Goal: Task Accomplishment & Management: Complete application form

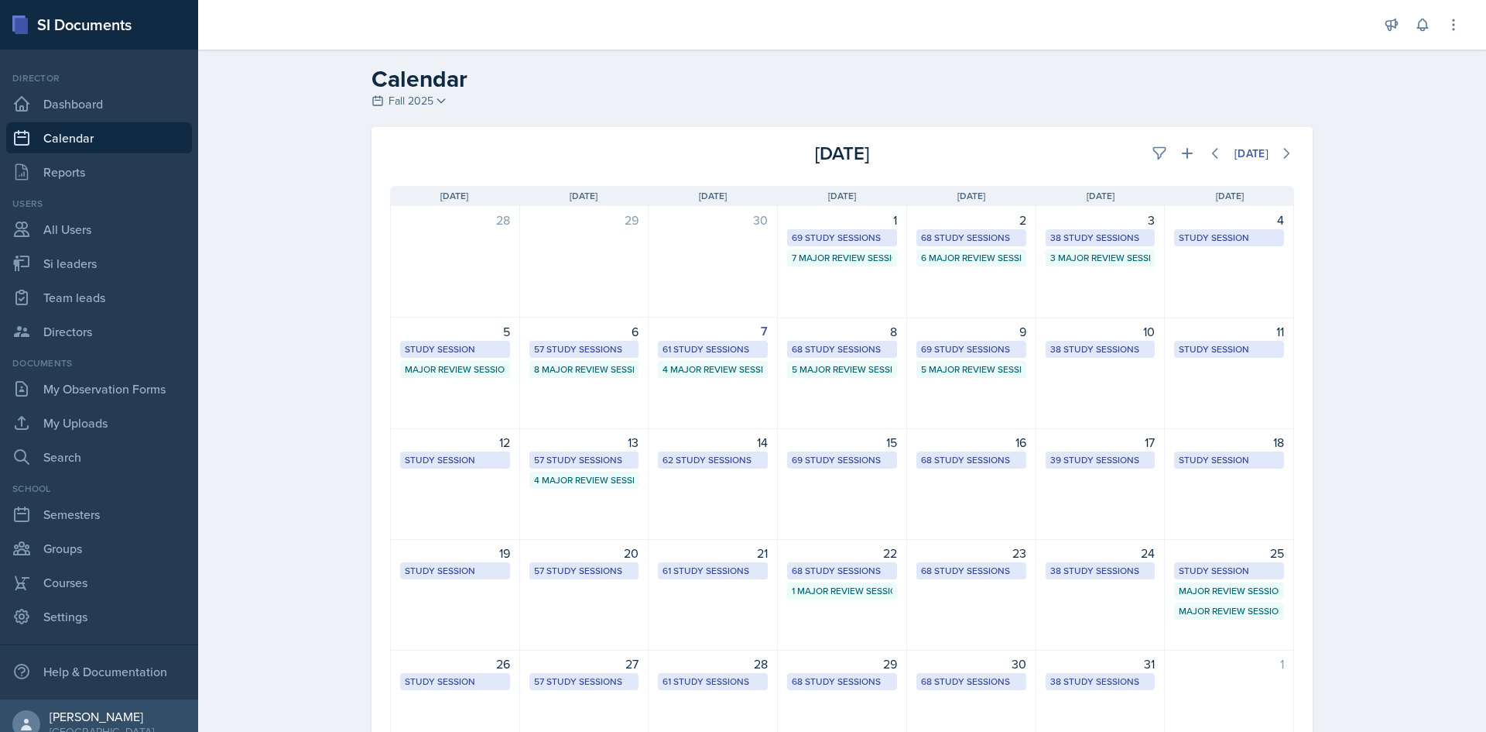
select select "1"
select select "6"
select select "PM"
select select "6"
select select "30"
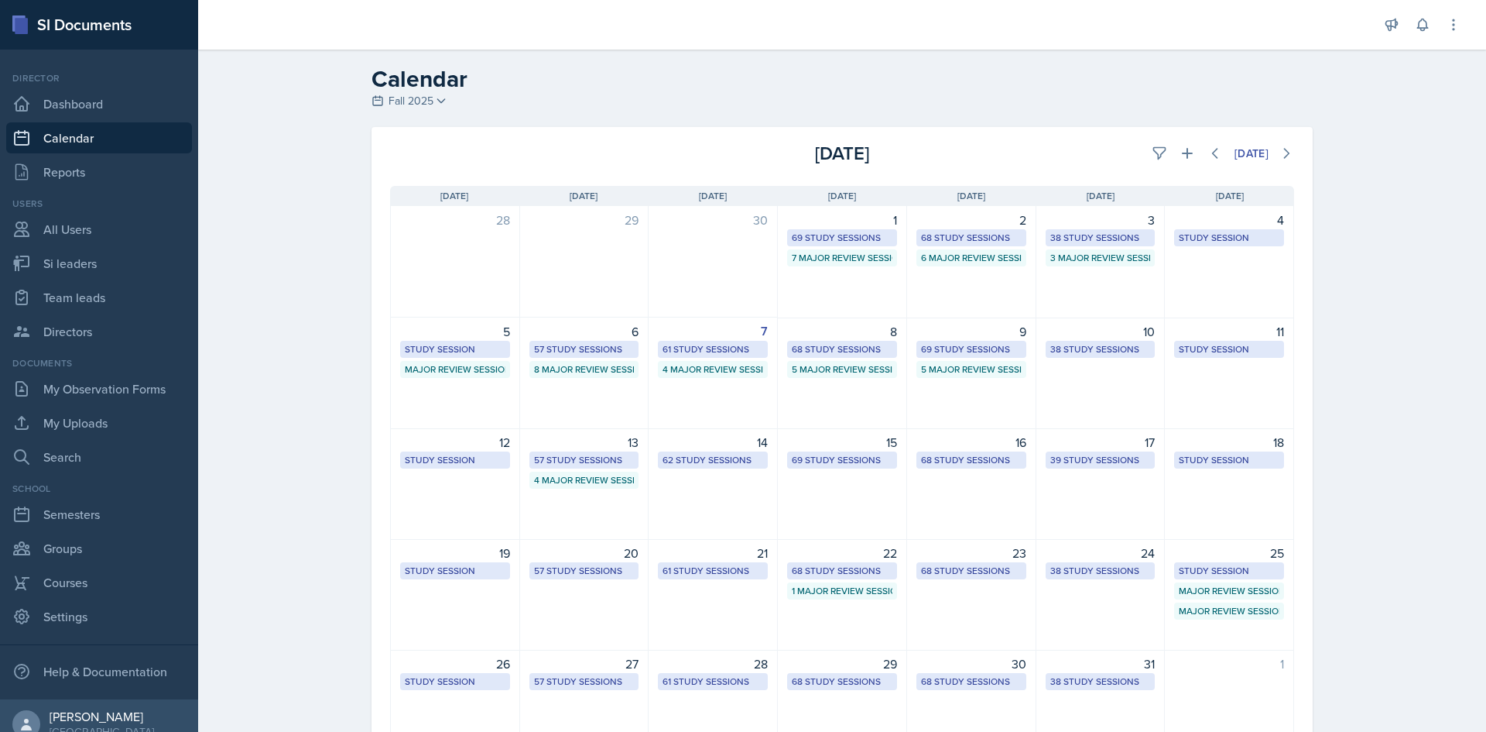
select select "PM"
click at [1184, 155] on icon at bounding box center [1187, 153] width 15 height 15
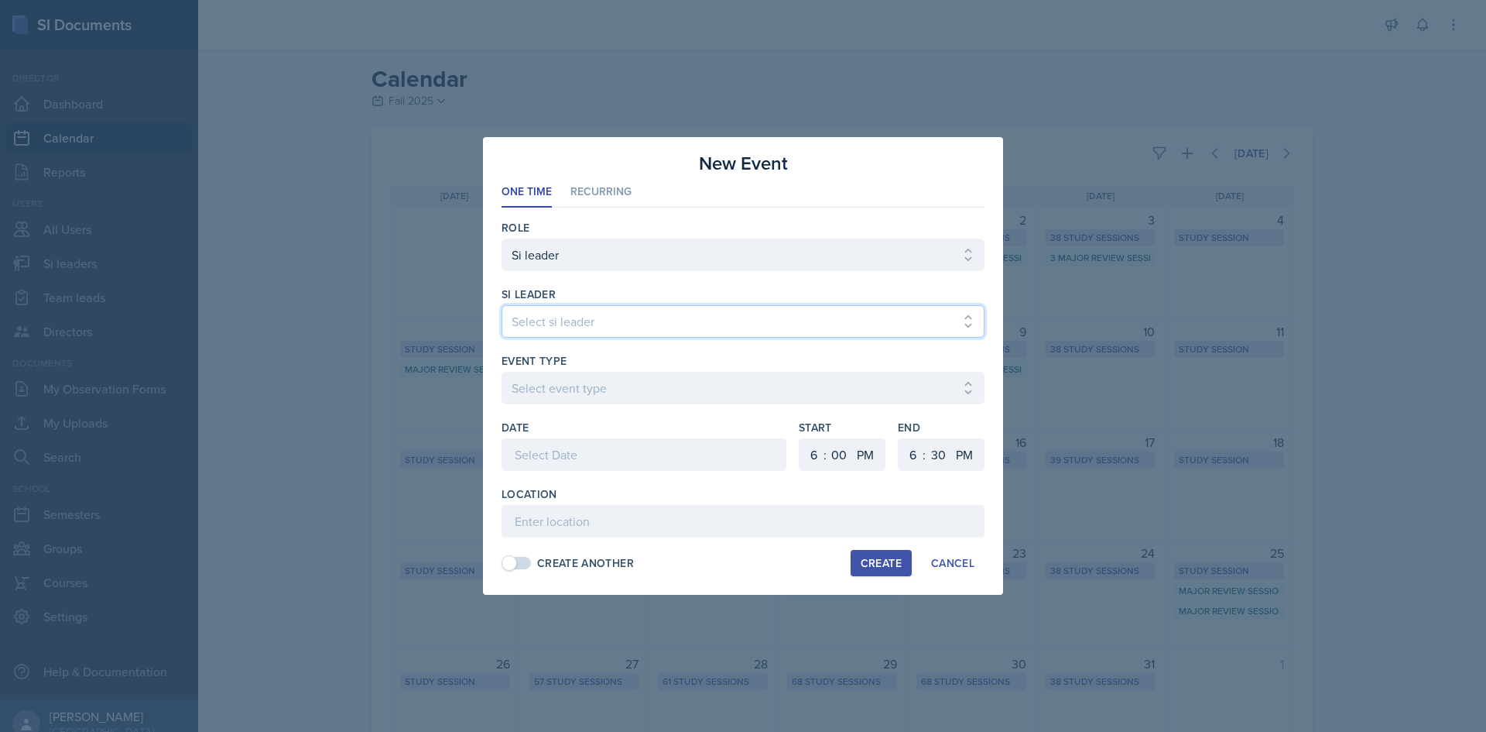
click at [727, 314] on select "Select si leader [PERSON_NAME] [PERSON_NAME] [PERSON_NAME] [PERSON_NAME] [PERSO…" at bounding box center [743, 321] width 483 height 33
select select "49d72e53-4f85-4919-816a-37354622ab04"
click at [502, 305] on select "Select si leader [PERSON_NAME] [PERSON_NAME] [PERSON_NAME] [PERSON_NAME] [PERSO…" at bounding box center [743, 321] width 483 height 33
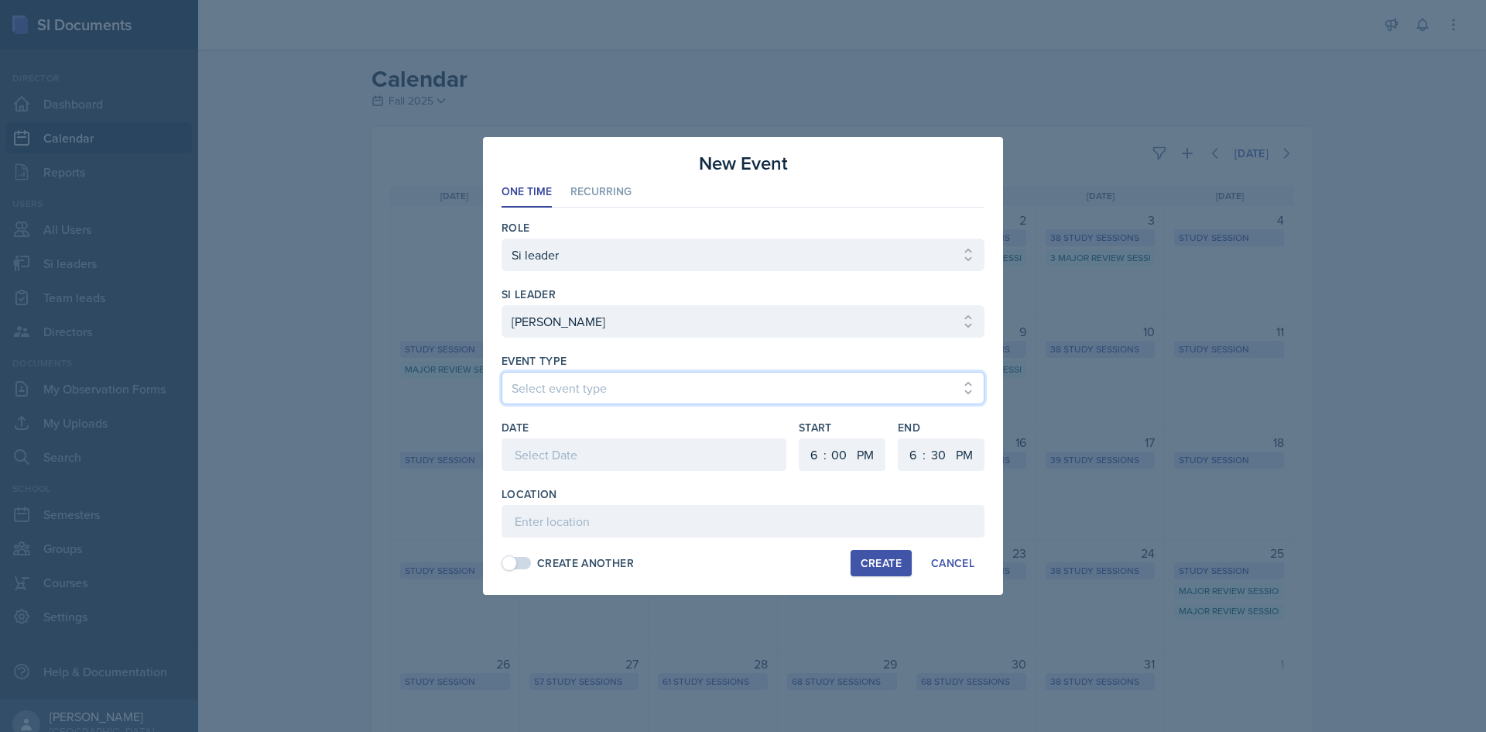
click at [705, 373] on select "Select event type Major Review Session Study Session" at bounding box center [743, 388] width 483 height 33
select select "66bb7cbf-e419-488b-a7ef-f63bc5f9ed04"
click at [502, 372] on select "Select event type Major Review Session Study Session" at bounding box center [743, 388] width 483 height 33
click at [669, 441] on div at bounding box center [644, 454] width 285 height 33
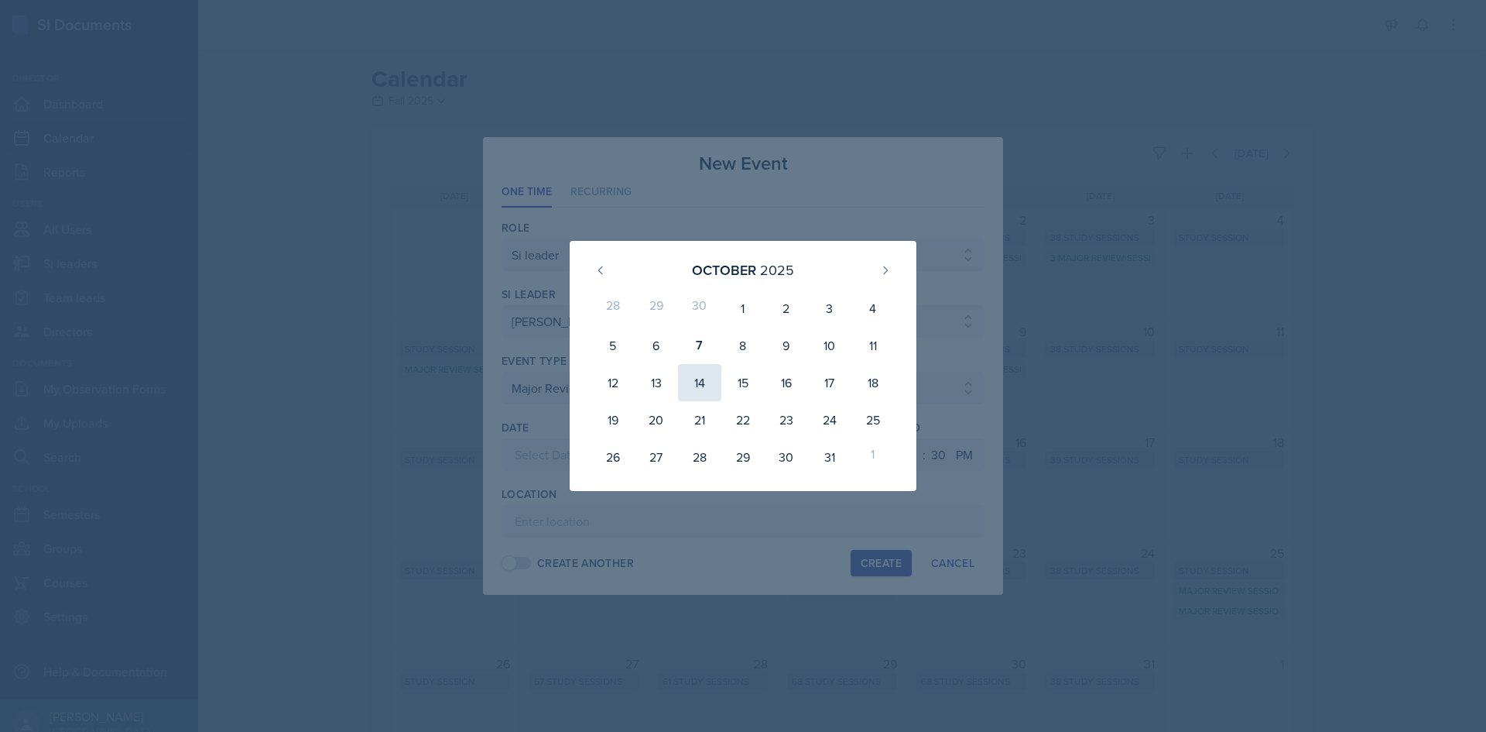
click at [702, 382] on div "14" at bounding box center [699, 382] width 43 height 37
type input "[DATE]"
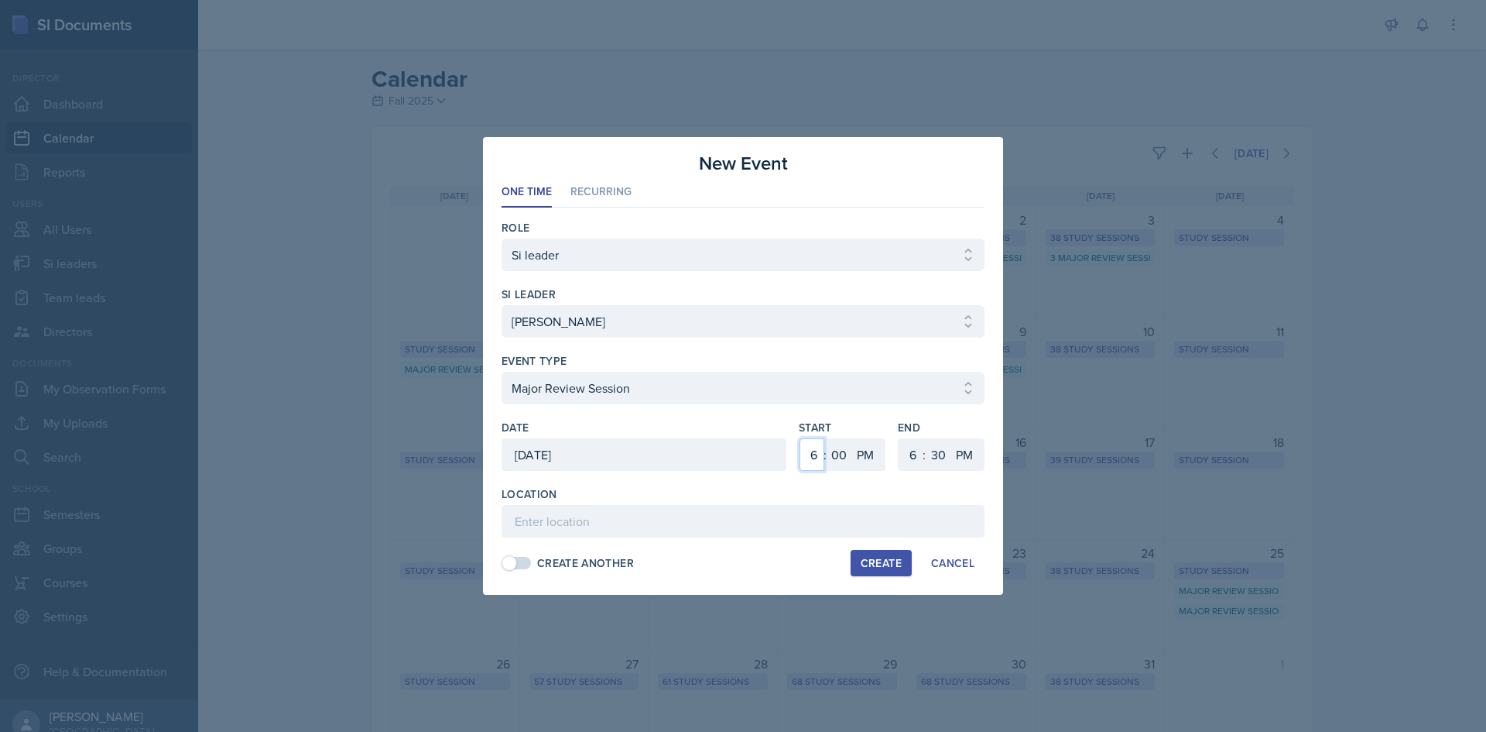
click at [806, 458] on select "1 2 3 4 5 6 7 8 9 10 11 12" at bounding box center [812, 454] width 25 height 33
select select "12"
click at [800, 438] on select "1 2 3 4 5 6 7 8 9 10 11 12" at bounding box center [812, 454] width 25 height 33
drag, startPoint x: 903, startPoint y: 454, endPoint x: 927, endPoint y: 393, distance: 65.3
click at [903, 454] on select "1 2 3 4 5 6 7 8 9 10 11 12" at bounding box center [911, 454] width 25 height 33
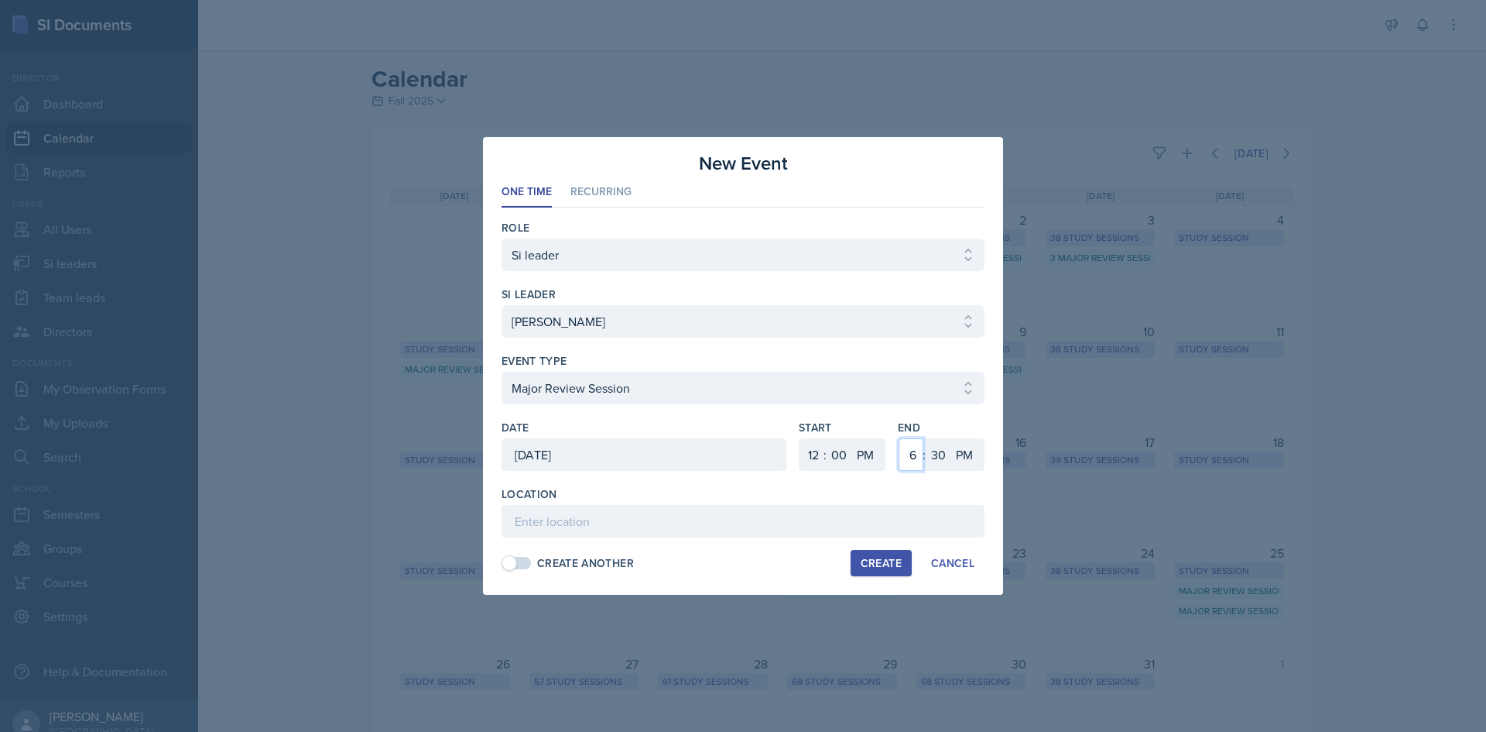
select select "2"
click at [899, 438] on select "1 2 3 4 5 6 7 8 9 10 11 12" at bounding box center [911, 454] width 25 height 33
click at [935, 447] on select "00 05 10 15 20 25 30 35 40 45 50 55" at bounding box center [938, 454] width 25 height 33
select select "0"
click at [926, 438] on select "00 05 10 15 20 25 30 35 40 45 50 55" at bounding box center [938, 454] width 25 height 33
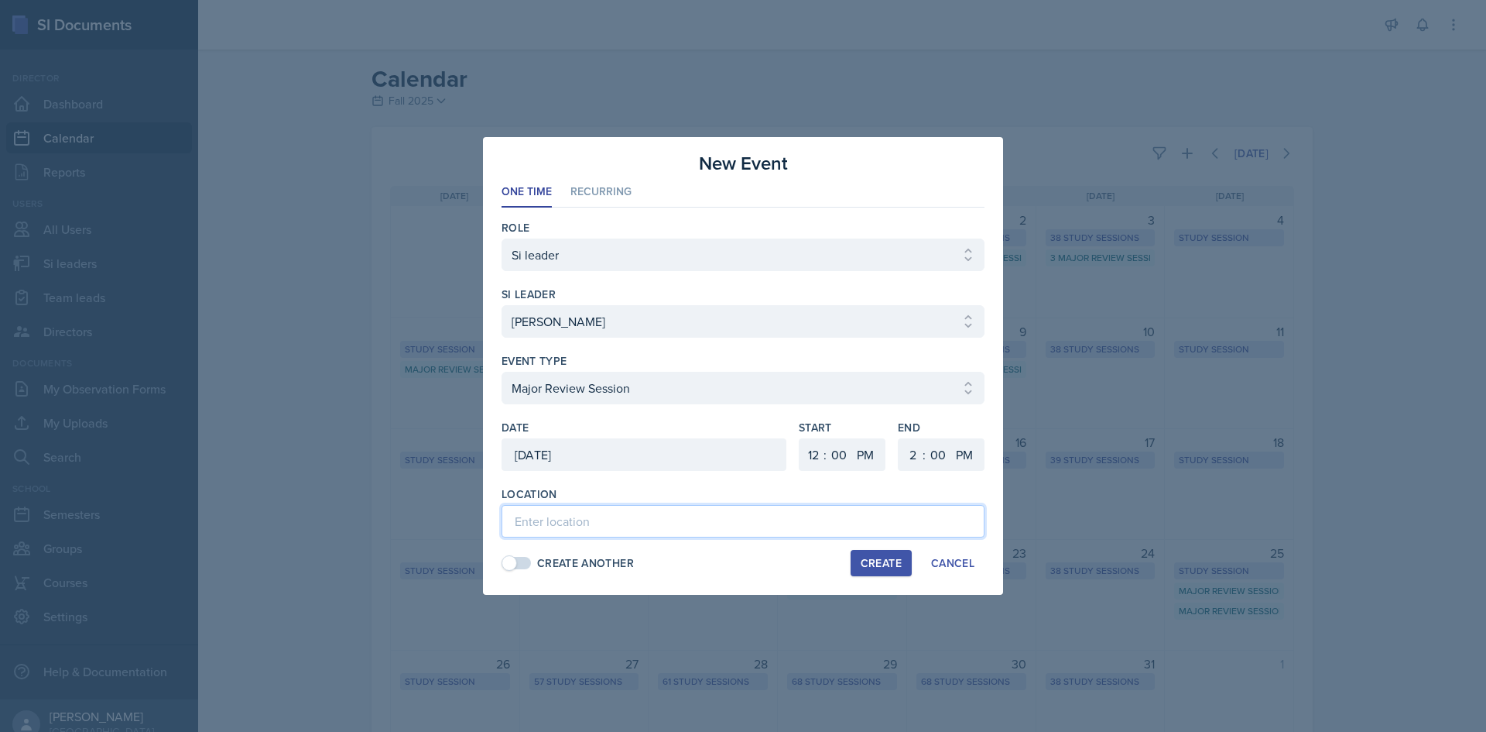
click at [673, 528] on input at bounding box center [743, 521] width 483 height 33
type input "Academic Learning Center 1202"
click at [869, 554] on button "Create" at bounding box center [881, 563] width 61 height 26
select select
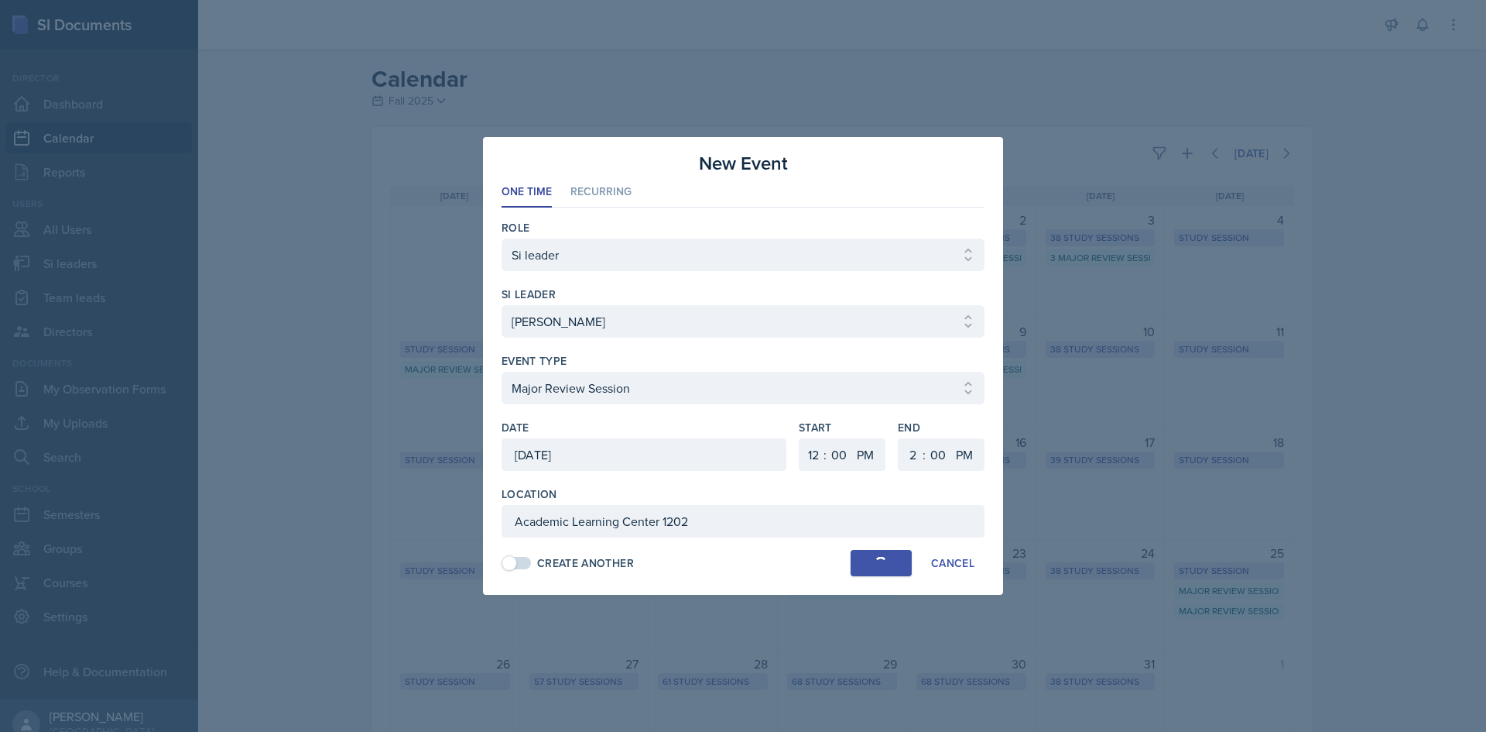
select select "6"
select select "30"
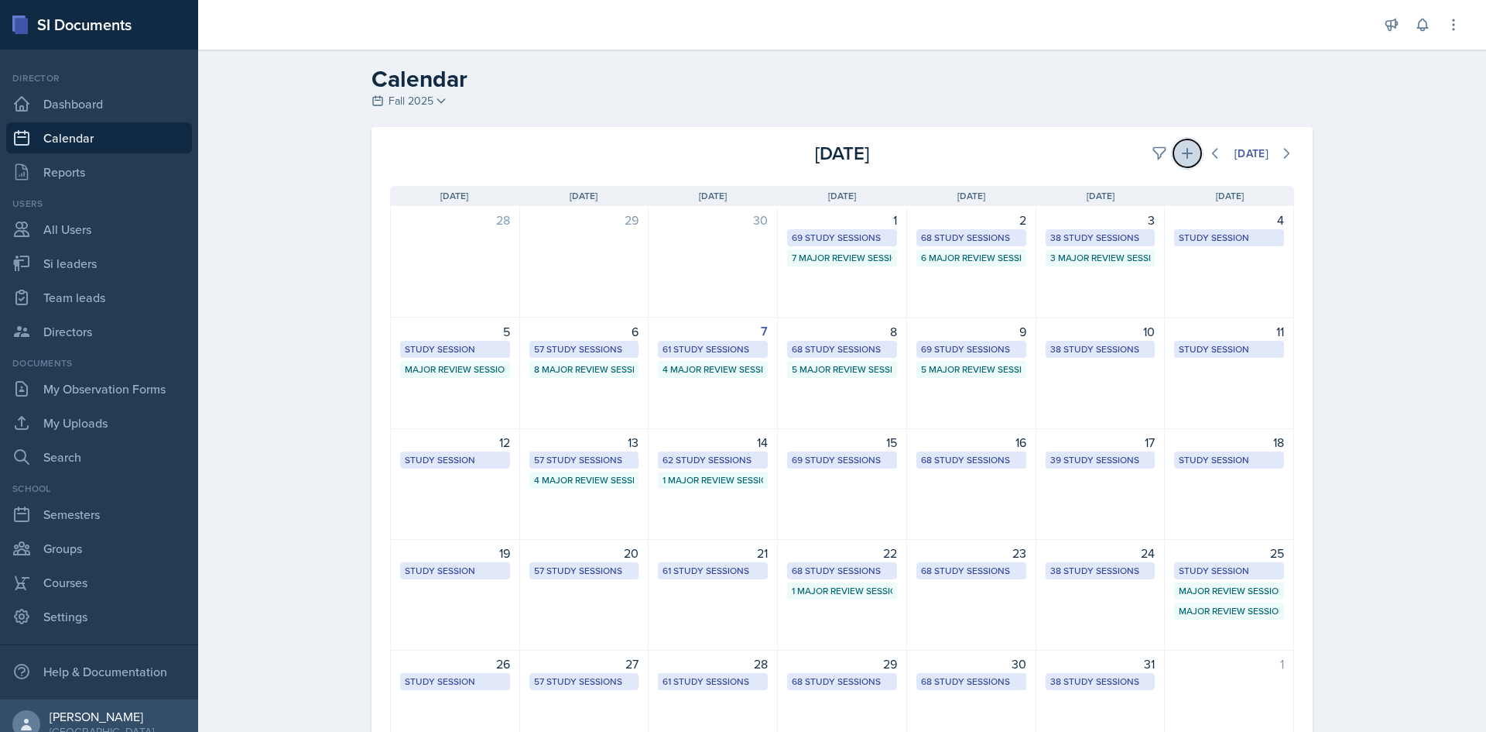
click at [1174, 149] on button at bounding box center [1188, 153] width 28 height 28
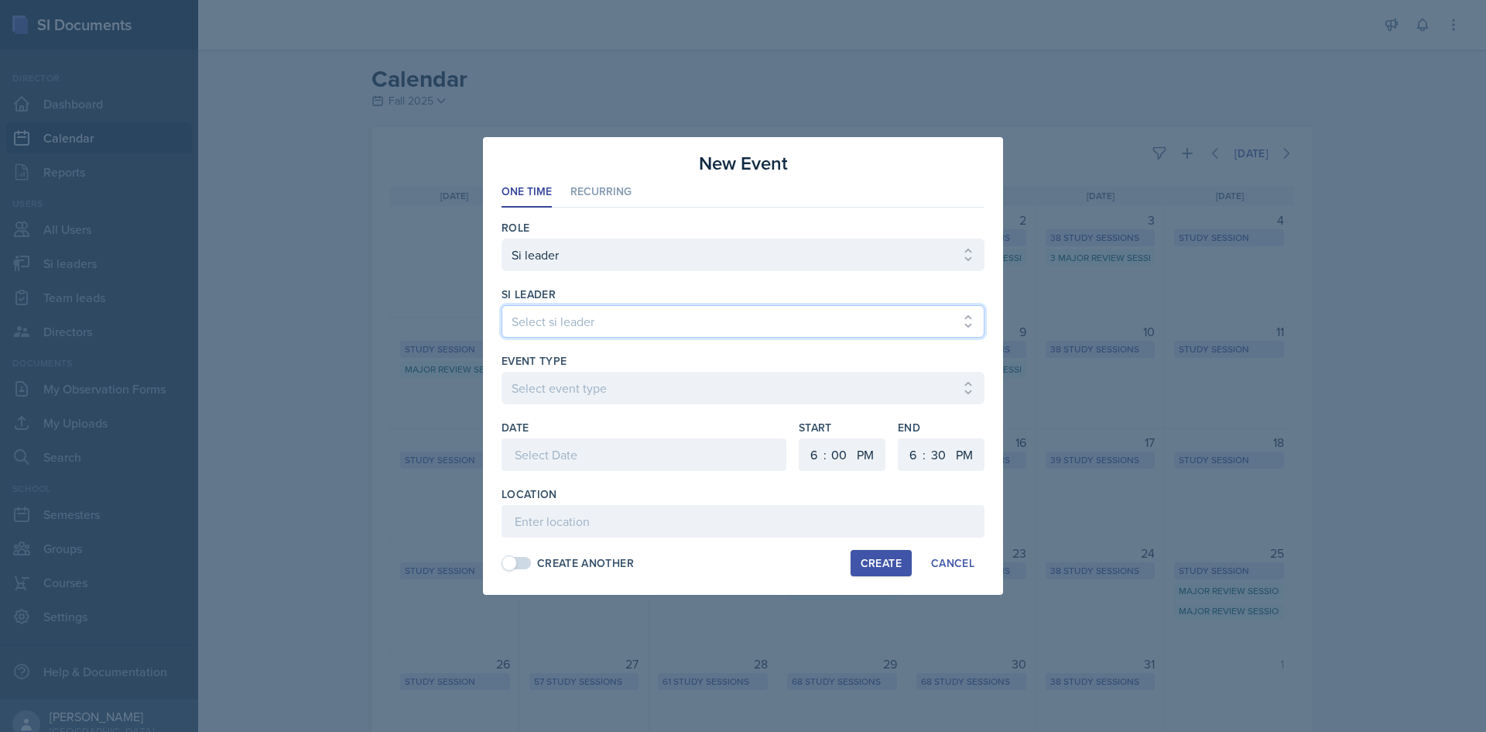
click at [540, 316] on select "Select si leader [PERSON_NAME] [PERSON_NAME] [PERSON_NAME] [PERSON_NAME] [PERSO…" at bounding box center [743, 321] width 483 height 33
select select "a92feb3d-9e9a-4d0c-a391-ca4f82fbfa67"
click at [502, 305] on select "Select si leader [PERSON_NAME] [PERSON_NAME] [PERSON_NAME] [PERSON_NAME] [PERSO…" at bounding box center [743, 321] width 483 height 33
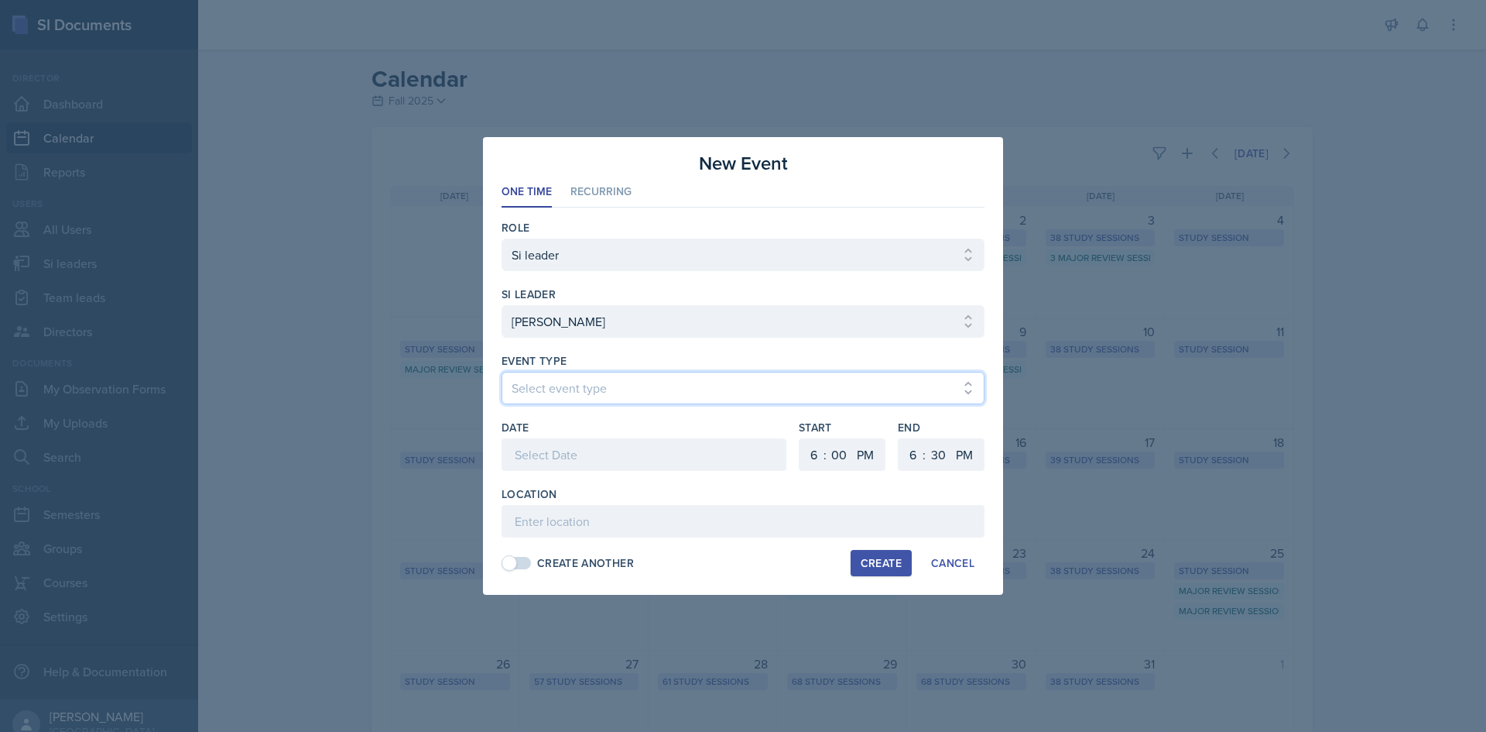
click at [645, 380] on select "Select event type Major Review Session Study Session" at bounding box center [743, 388] width 483 height 33
select select "66bb7cbf-e419-488b-a7ef-f63bc5f9ed04"
click at [502, 372] on select "Select event type Major Review Session Study Session" at bounding box center [743, 388] width 483 height 33
click at [806, 455] on select "1 2 3 4 5 6 7 8 9 10 11 12" at bounding box center [812, 454] width 25 height 33
select select "11"
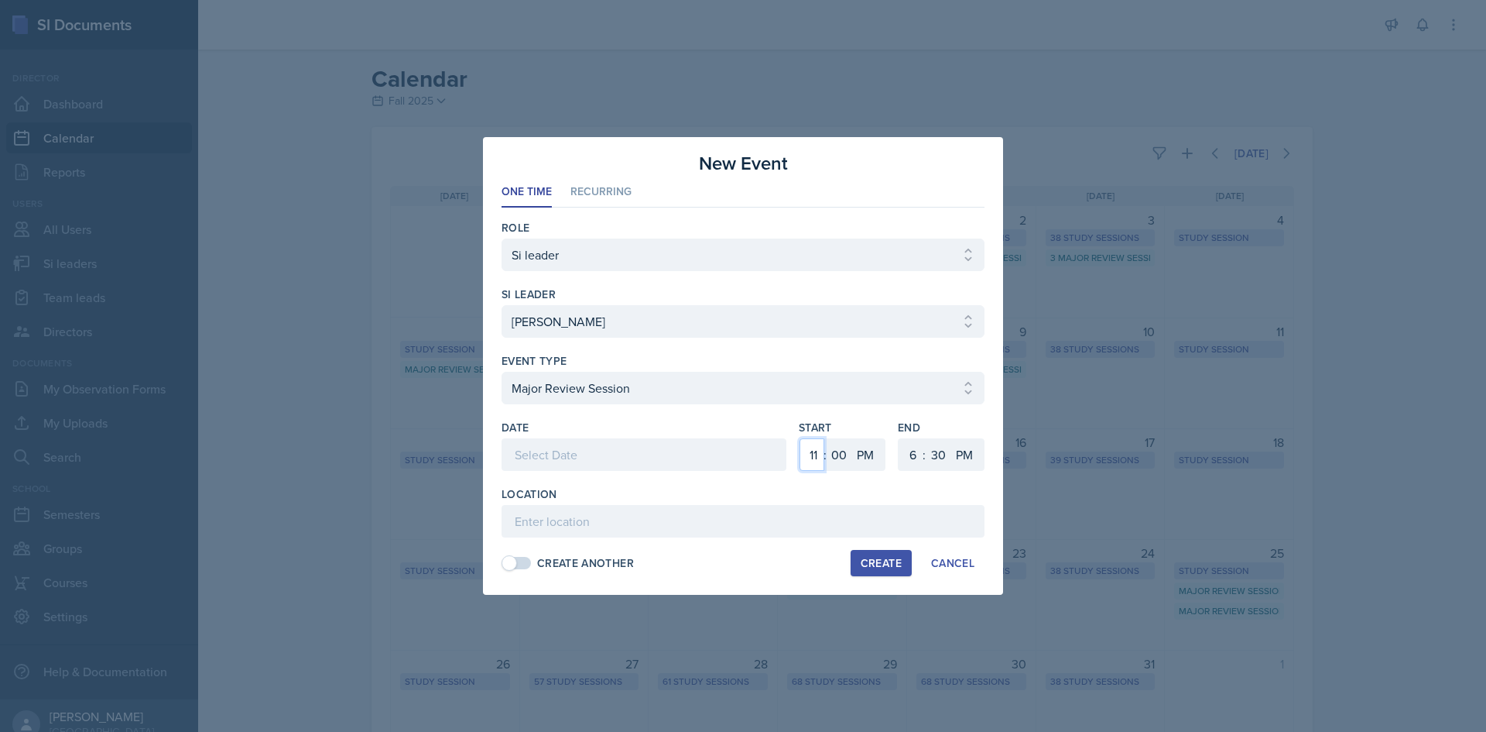
click at [800, 438] on select "1 2 3 4 5 6 7 8 9 10 11 12" at bounding box center [812, 454] width 25 height 33
click at [848, 458] on select "00 05 10 15 20 25 30 35 40 45 50 55" at bounding box center [839, 454] width 25 height 33
click at [863, 457] on select "AM PM" at bounding box center [867, 454] width 31 height 33
select select "AM"
click at [852, 438] on select "AM PM" at bounding box center [867, 454] width 31 height 33
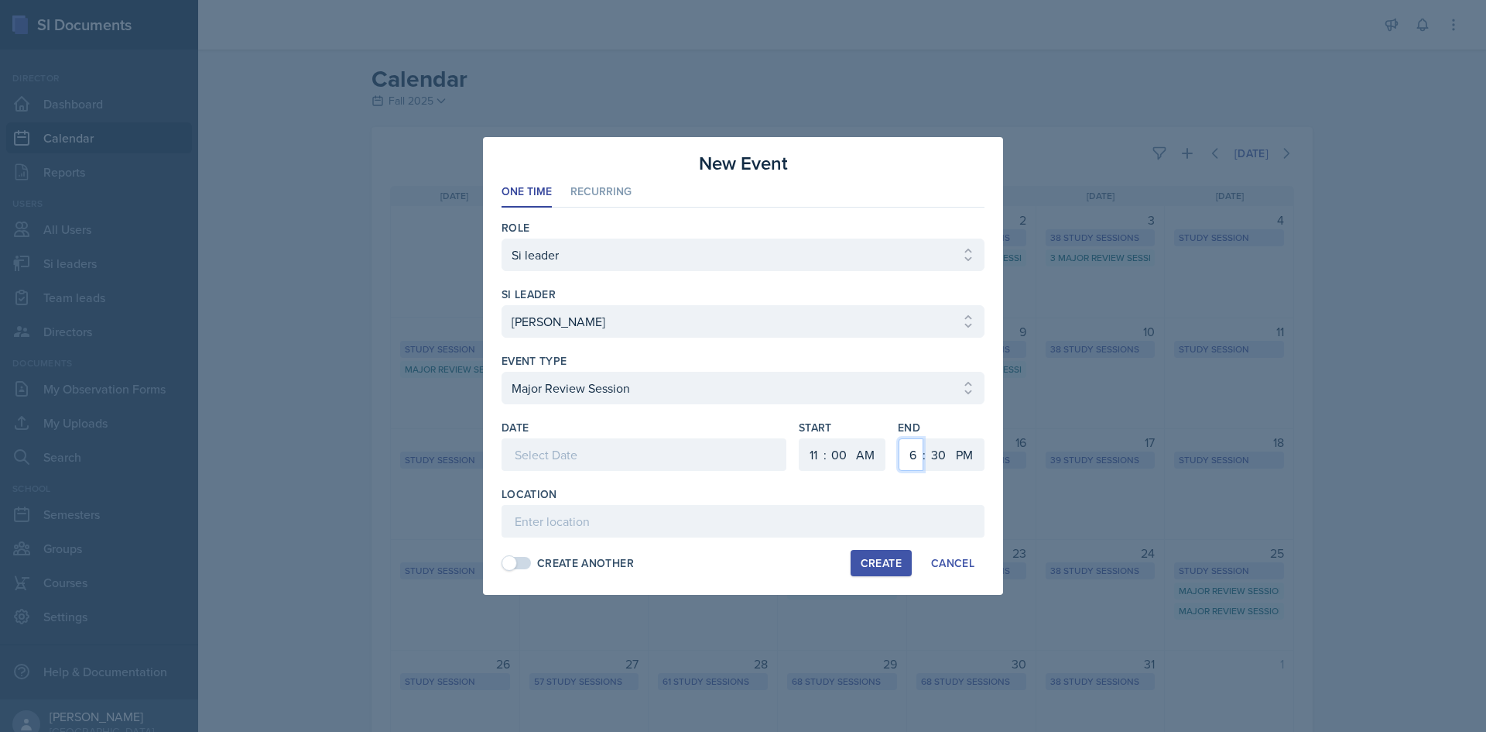
click at [917, 460] on select "1 2 3 4 5 6 7 8 9 10 11 12" at bounding box center [911, 454] width 25 height 33
select select "1"
click at [899, 438] on select "1 2 3 4 5 6 7 8 9 10 11 12" at bounding box center [911, 454] width 25 height 33
click at [936, 450] on select "00 05 10 15 20 25 30 35 40 45 50 55" at bounding box center [938, 454] width 25 height 33
click at [925, 171] on div "New Event" at bounding box center [743, 163] width 483 height 28
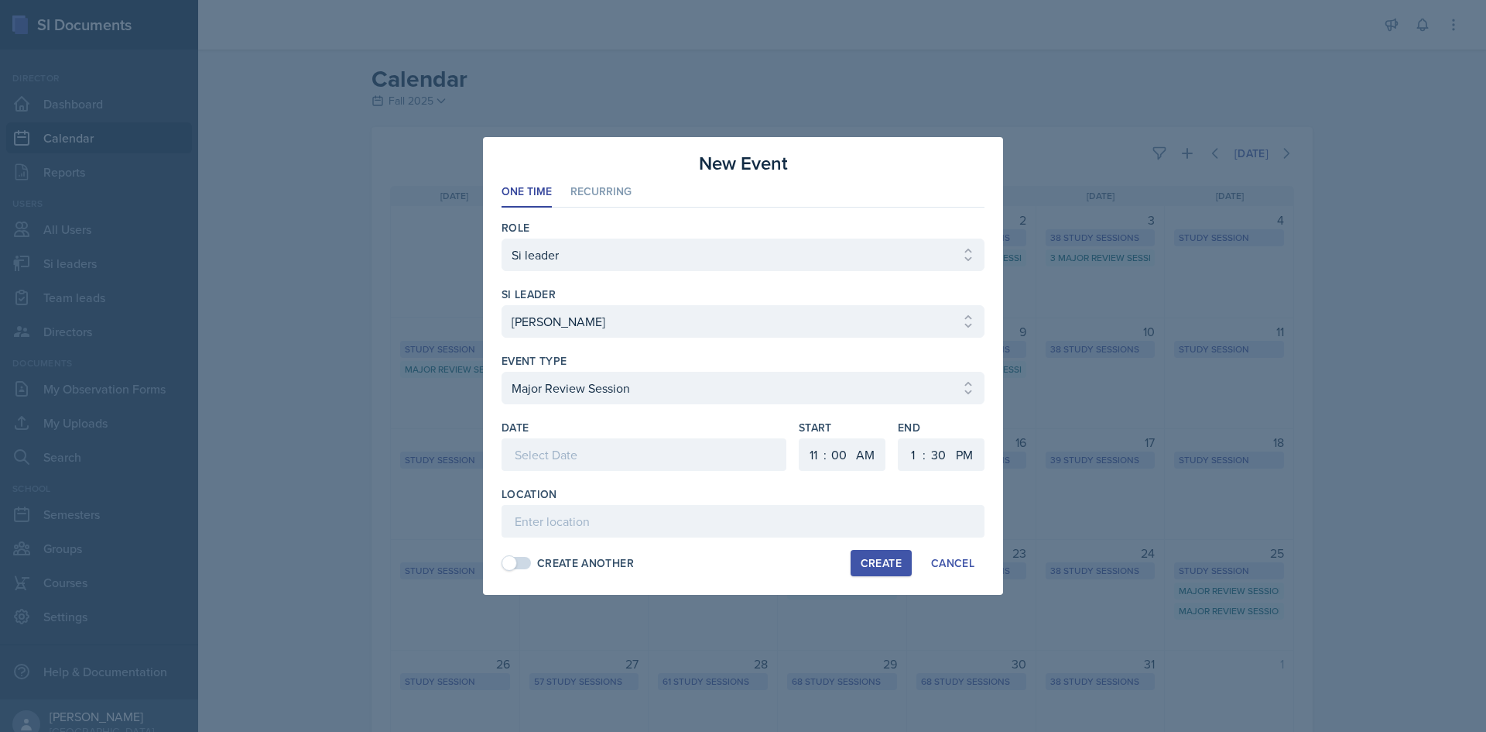
click at [588, 456] on div at bounding box center [644, 454] width 285 height 33
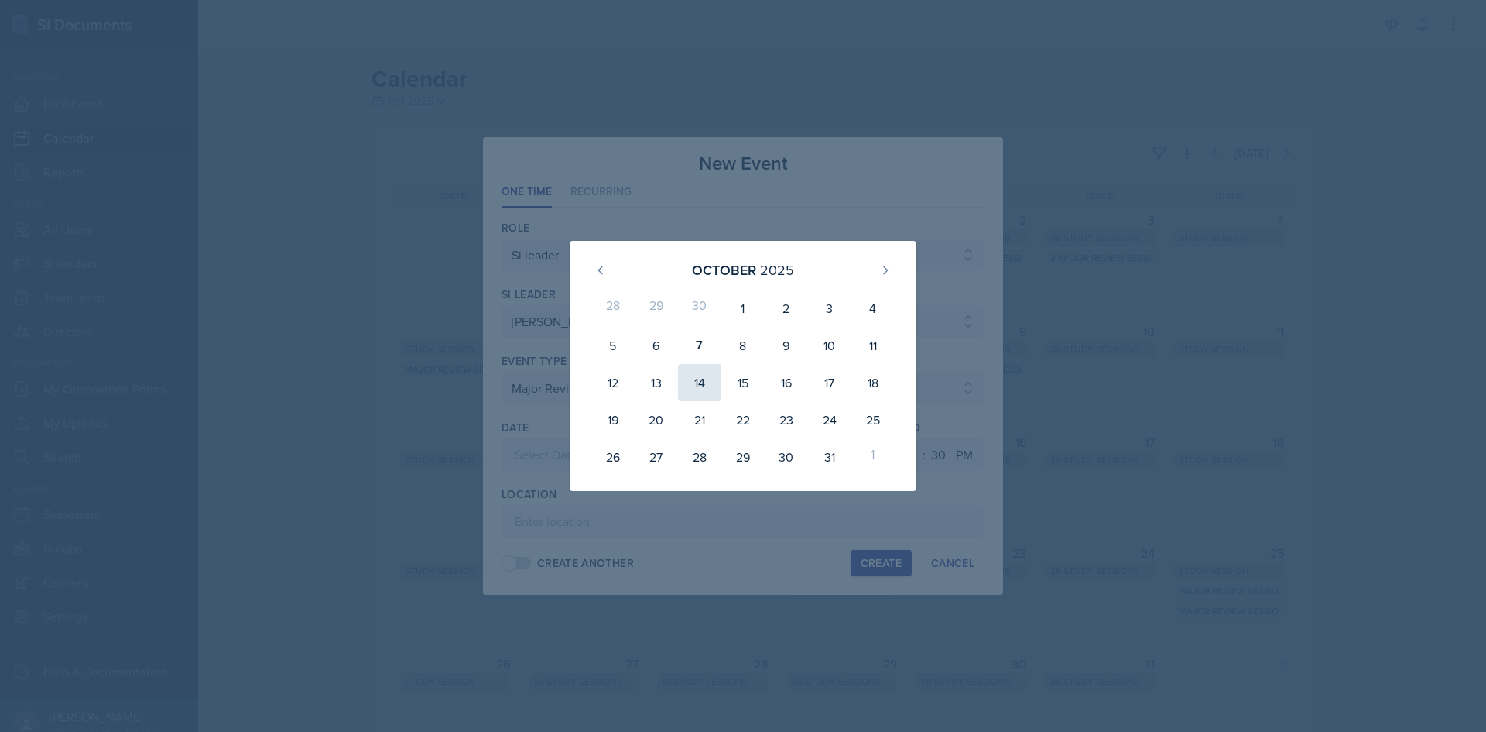
click at [699, 382] on div "14" at bounding box center [699, 382] width 43 height 37
type input "[DATE]"
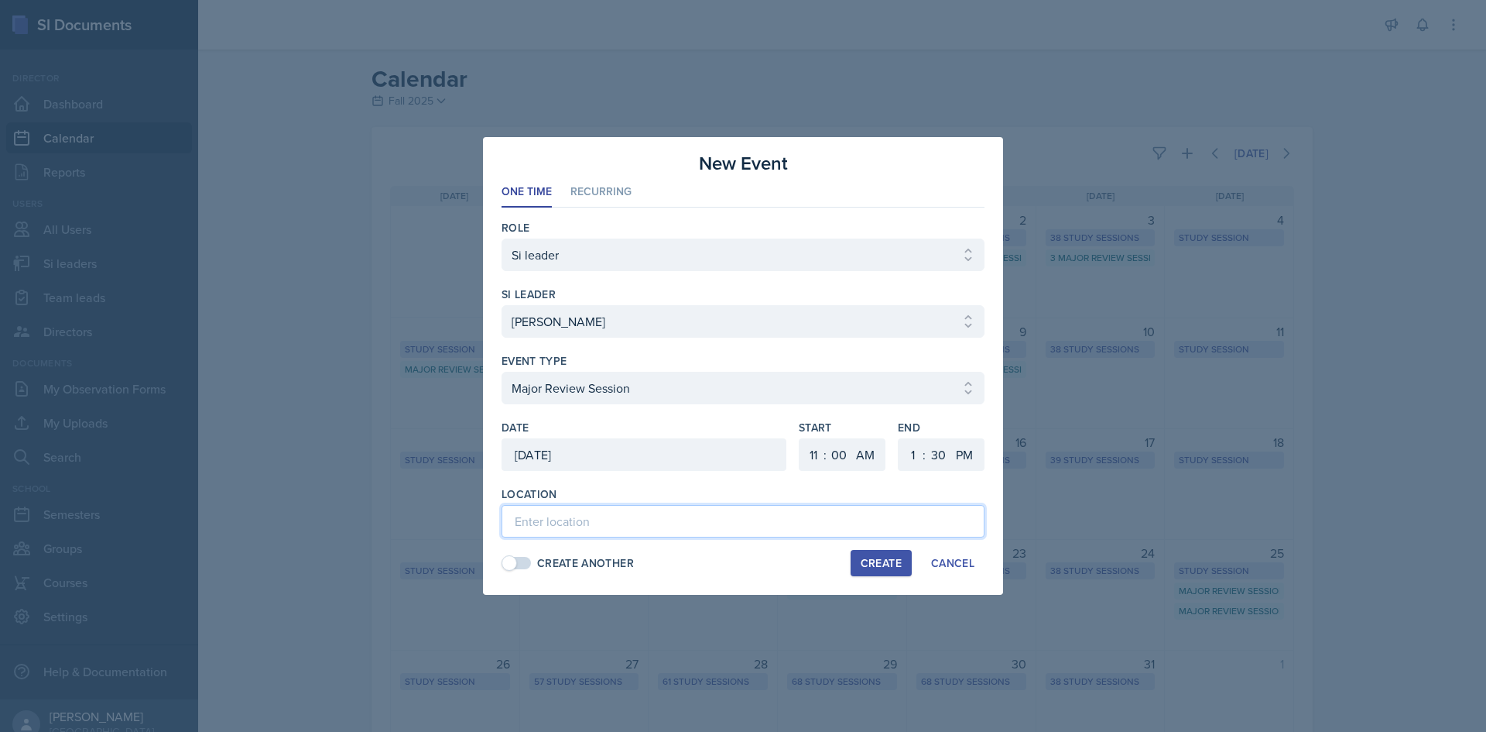
click at [664, 533] on input at bounding box center [743, 521] width 483 height 33
type input "[GEOGRAPHIC_DATA] 2035"
click at [893, 564] on div "Create" at bounding box center [881, 563] width 41 height 12
select select
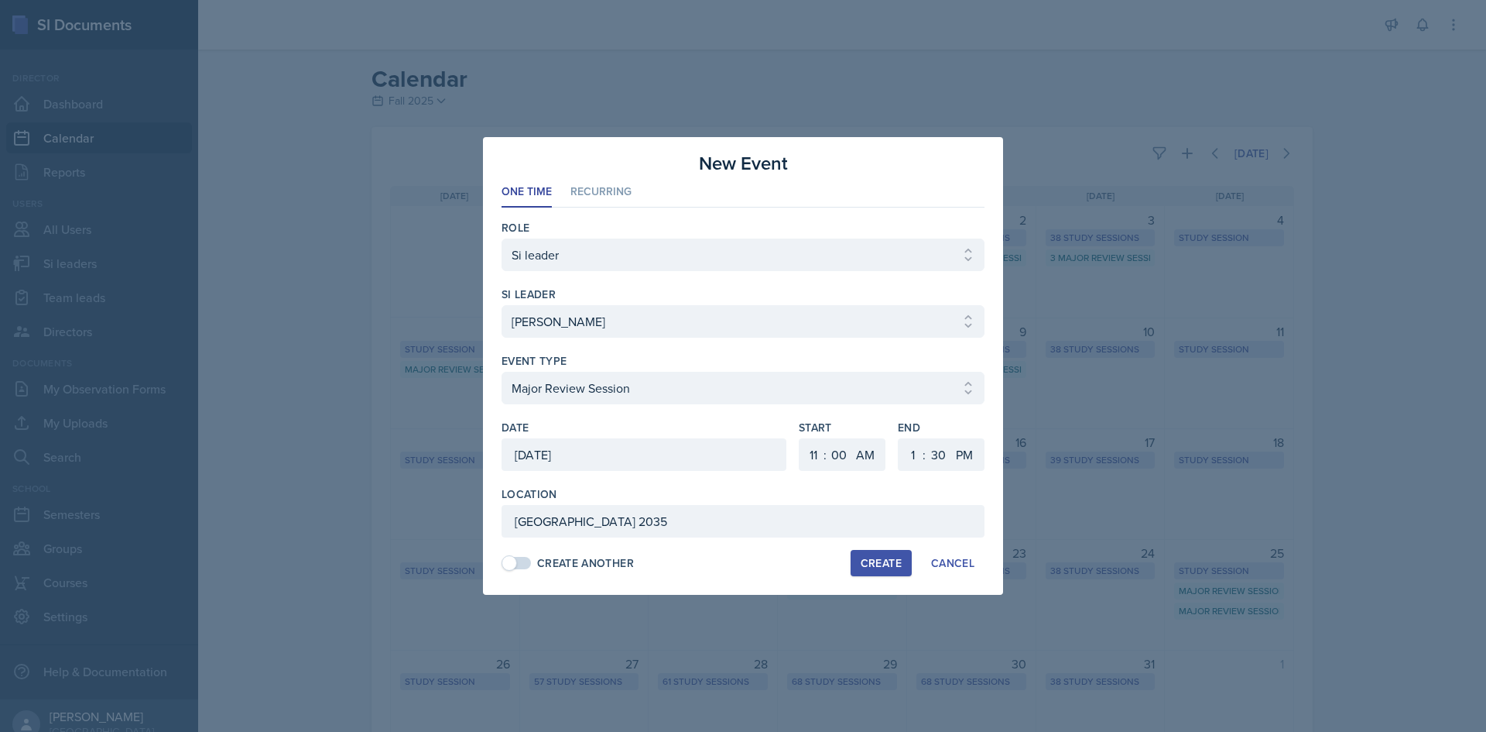
select select "6"
select select "PM"
select select "6"
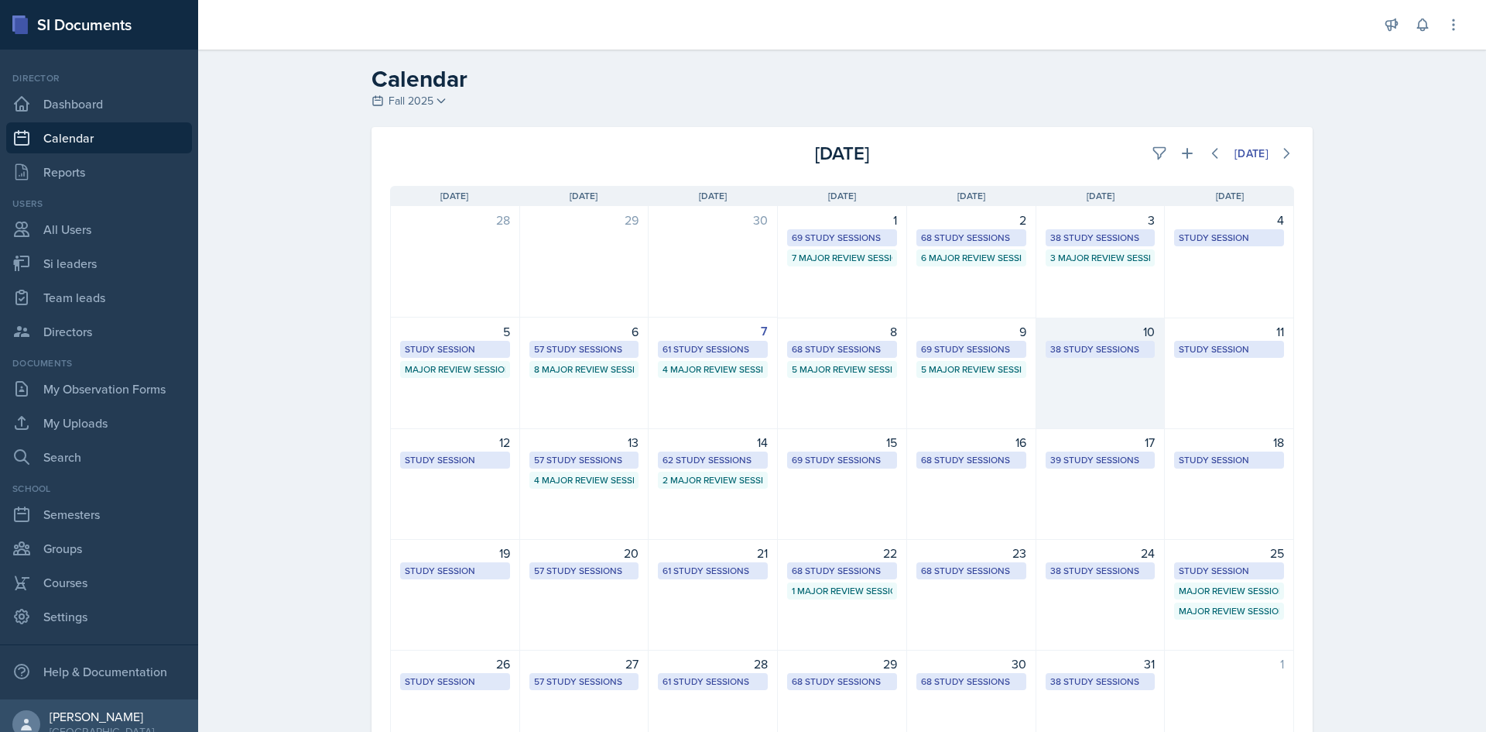
click at [1104, 351] on div "38 Study Sessions" at bounding box center [1101, 349] width 101 height 14
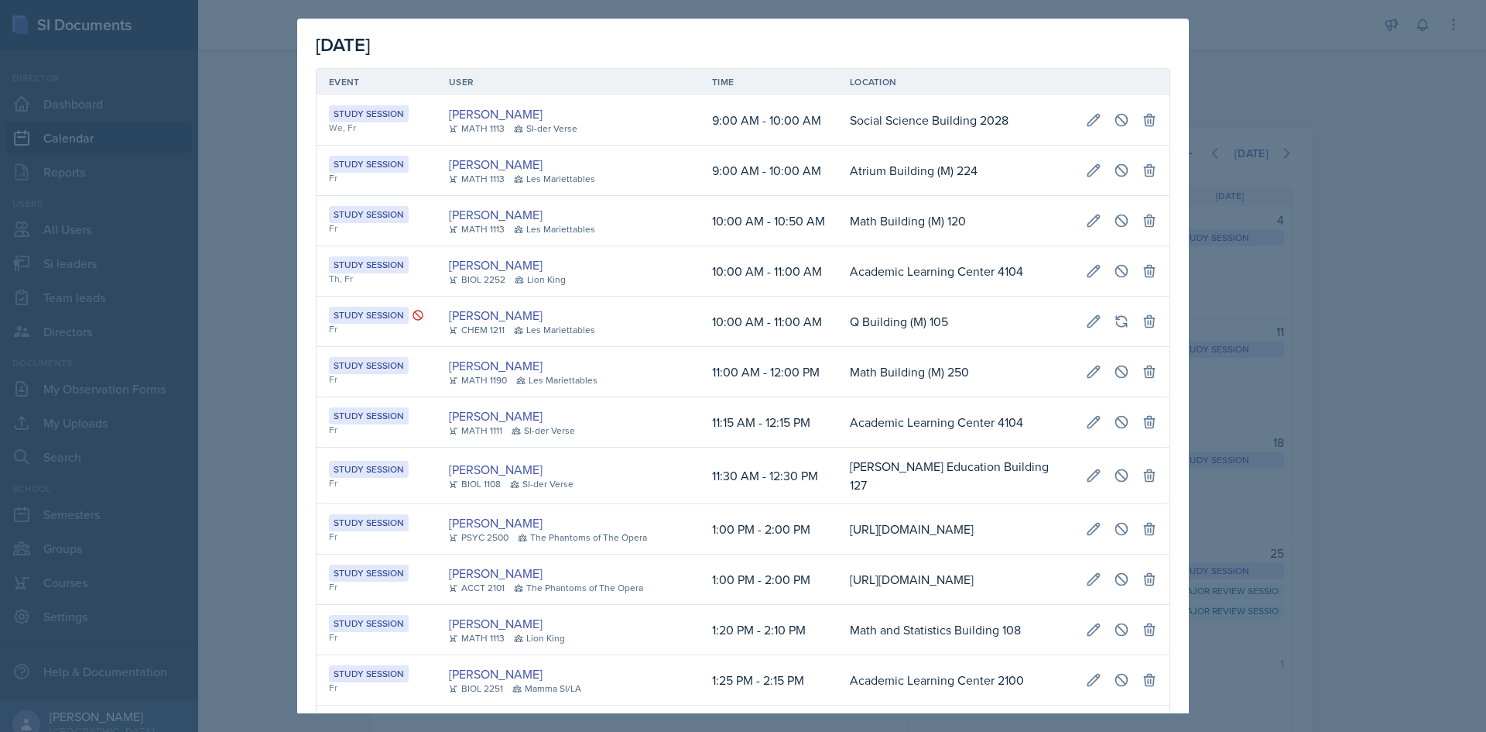
click at [1074, 351] on td "Math Building (M) 250" at bounding box center [956, 372] width 236 height 50
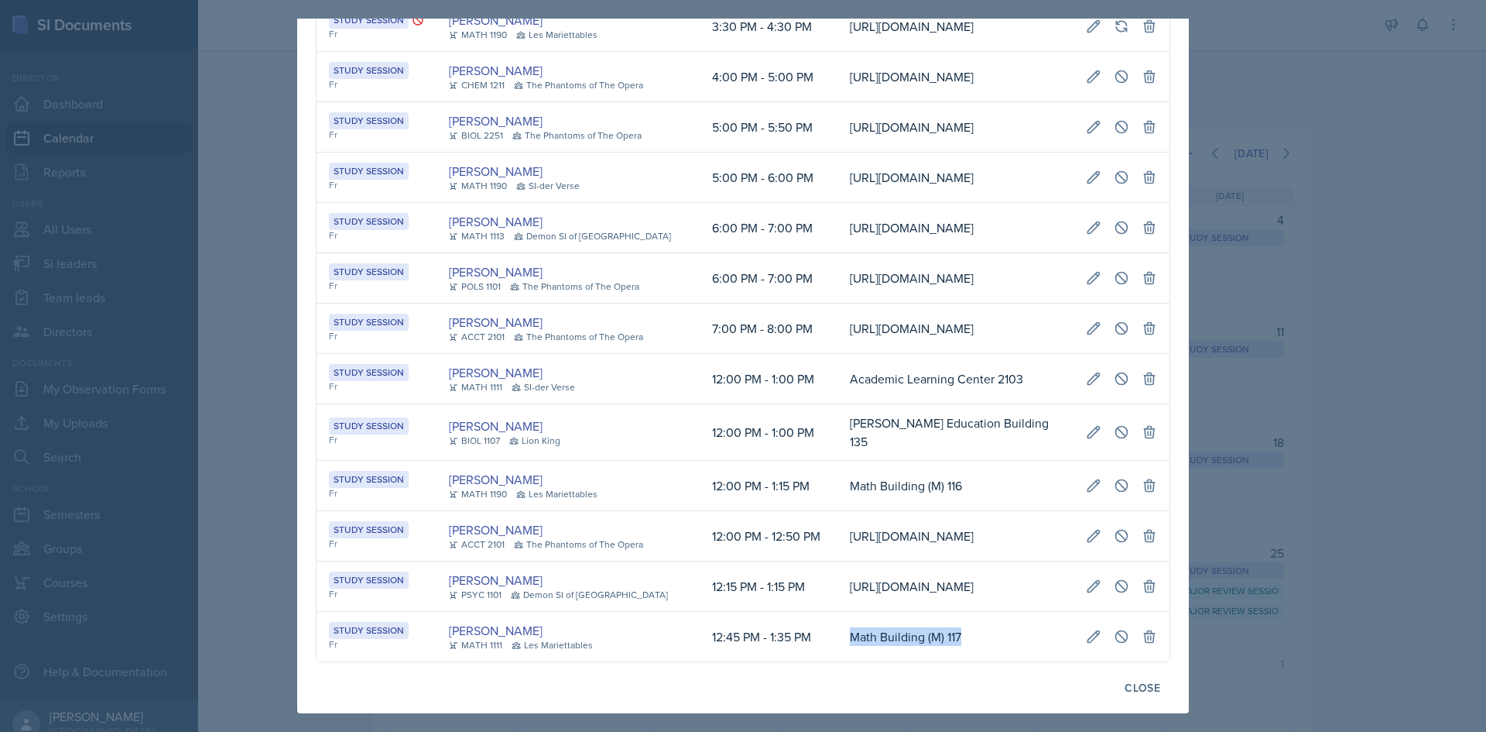
scroll to position [0, 333]
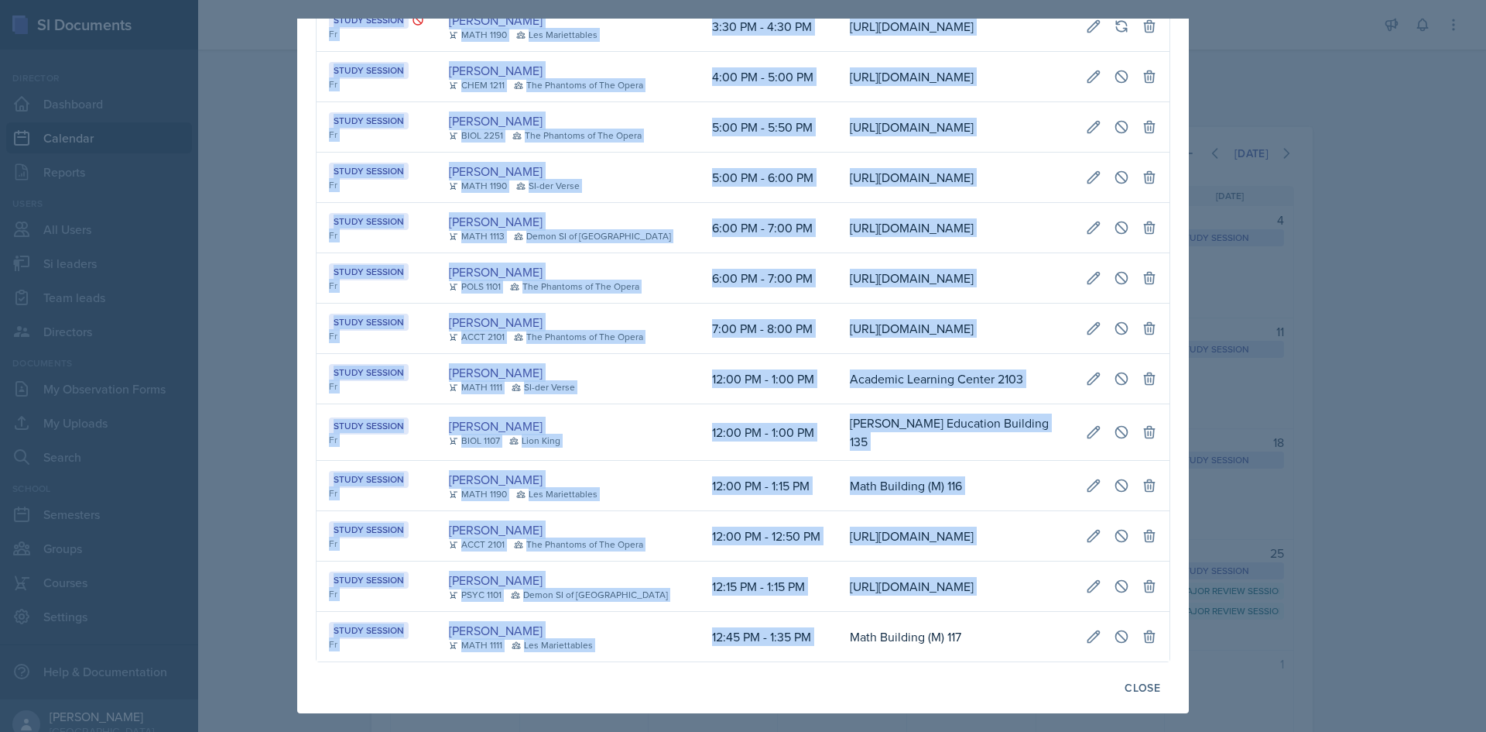
drag, startPoint x: 828, startPoint y: 620, endPoint x: 1156, endPoint y: 619, distance: 328.2
click at [1156, 619] on tr "Study Session Fr [PERSON_NAME] MATH 1111 [GEOGRAPHIC_DATA] 12:45 PM - 1:35 PM M…" at bounding box center [743, 637] width 853 height 50
click at [1088, 630] on icon at bounding box center [1094, 636] width 12 height 12
select select "12"
select select "45"
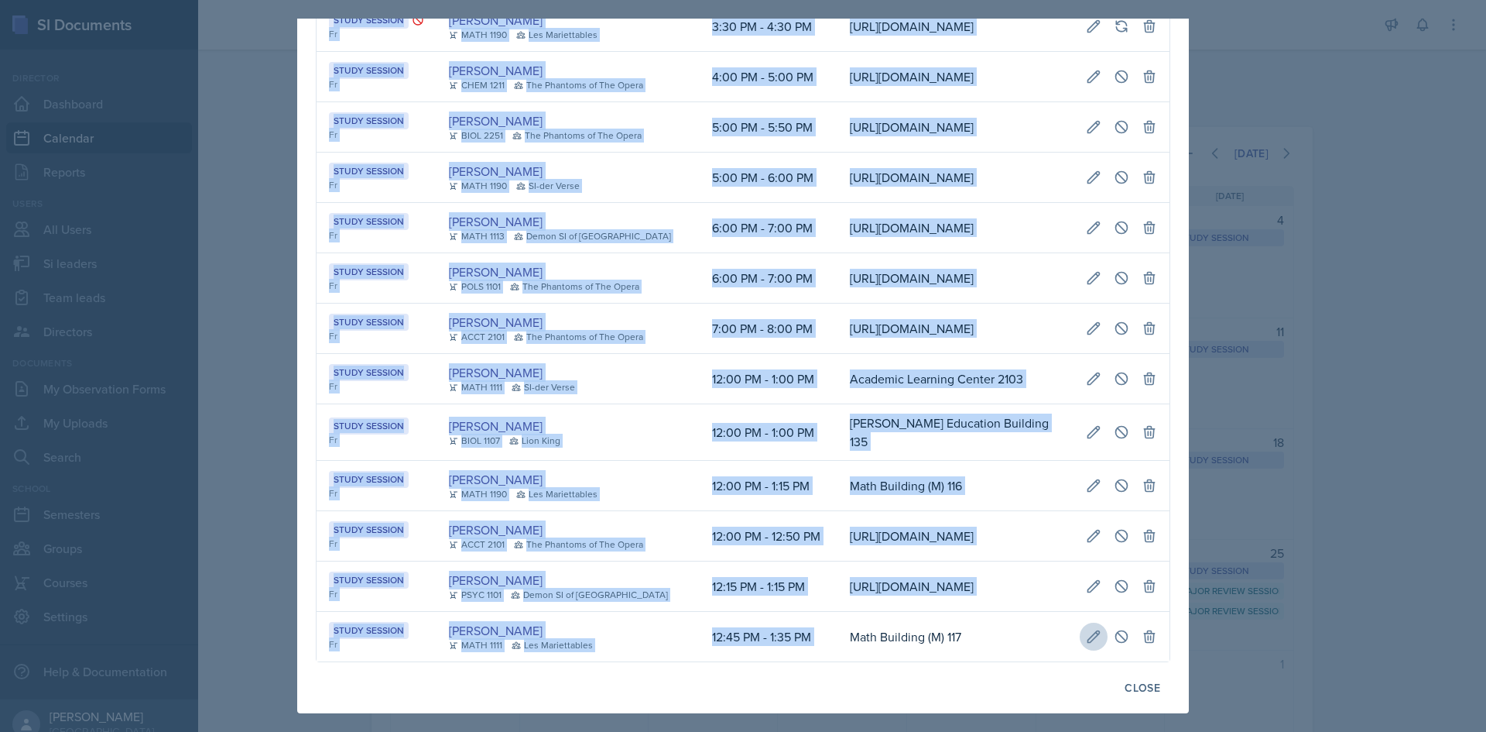
select select "PM"
select select "1"
select select "35"
select select "PM"
type input "Math Building (M) 117"
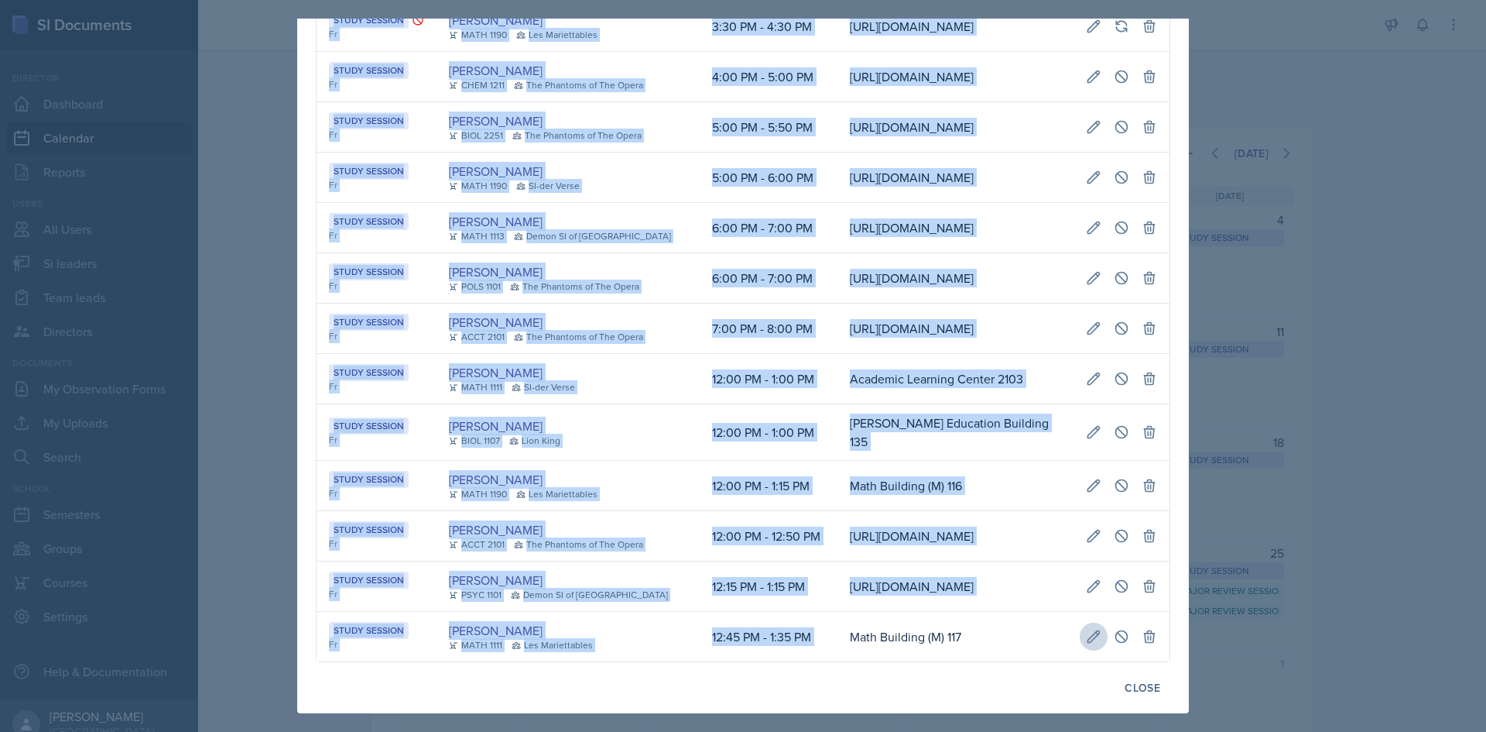
select select "d66089cd-5ee7-4f89-a345-f1bdd1643066"
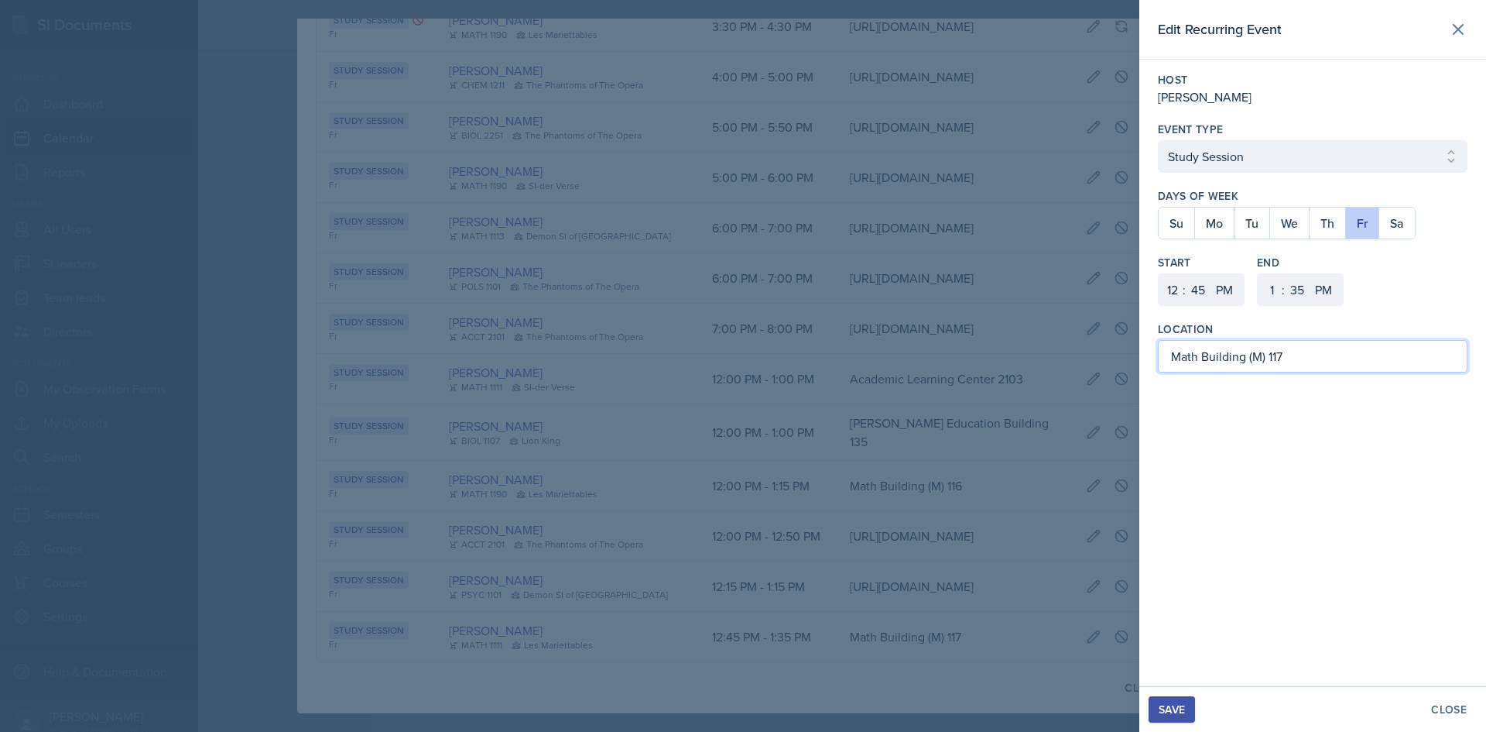
click at [1281, 349] on input "Math Building (M) 117" at bounding box center [1313, 356] width 310 height 33
type input "Math Building (M) 107"
click at [1364, 230] on button "Fr" at bounding box center [1361, 222] width 33 height 31
click at [1339, 226] on button "Th" at bounding box center [1327, 222] width 36 height 31
click at [1176, 290] on select "1 2 3 4 5 6 7 8 9 10 11 12" at bounding box center [1171, 289] width 25 height 33
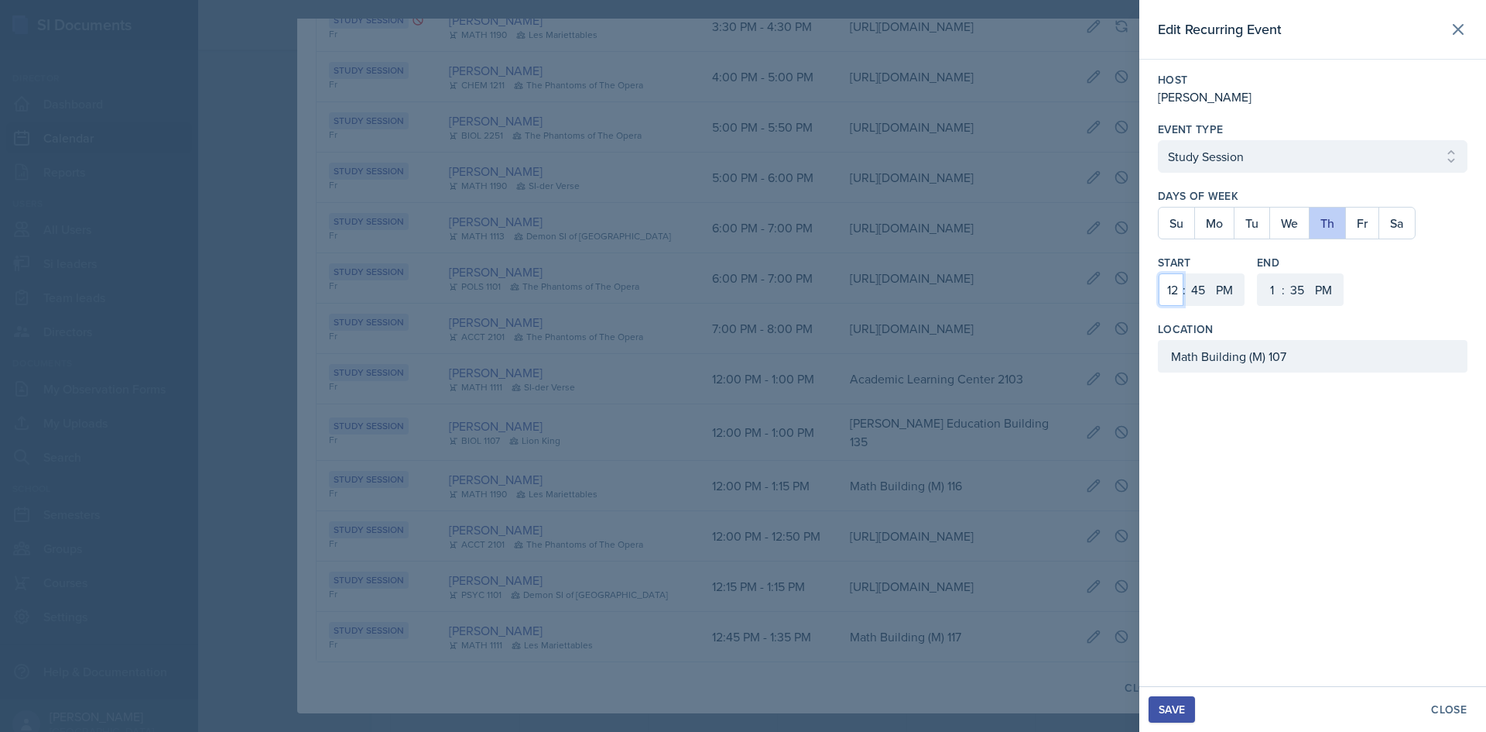
select select "1"
click at [1159, 273] on select "1 2 3 4 5 6 7 8 9 10 11 12" at bounding box center [1171, 289] width 25 height 33
click at [1195, 298] on select "00 05 10 15 20 25 30 35 40 45 50 55" at bounding box center [1198, 289] width 25 height 33
select select "0"
click at [1186, 273] on select "00 05 10 15 20 25 30 35 40 45 50 55" at bounding box center [1198, 289] width 25 height 33
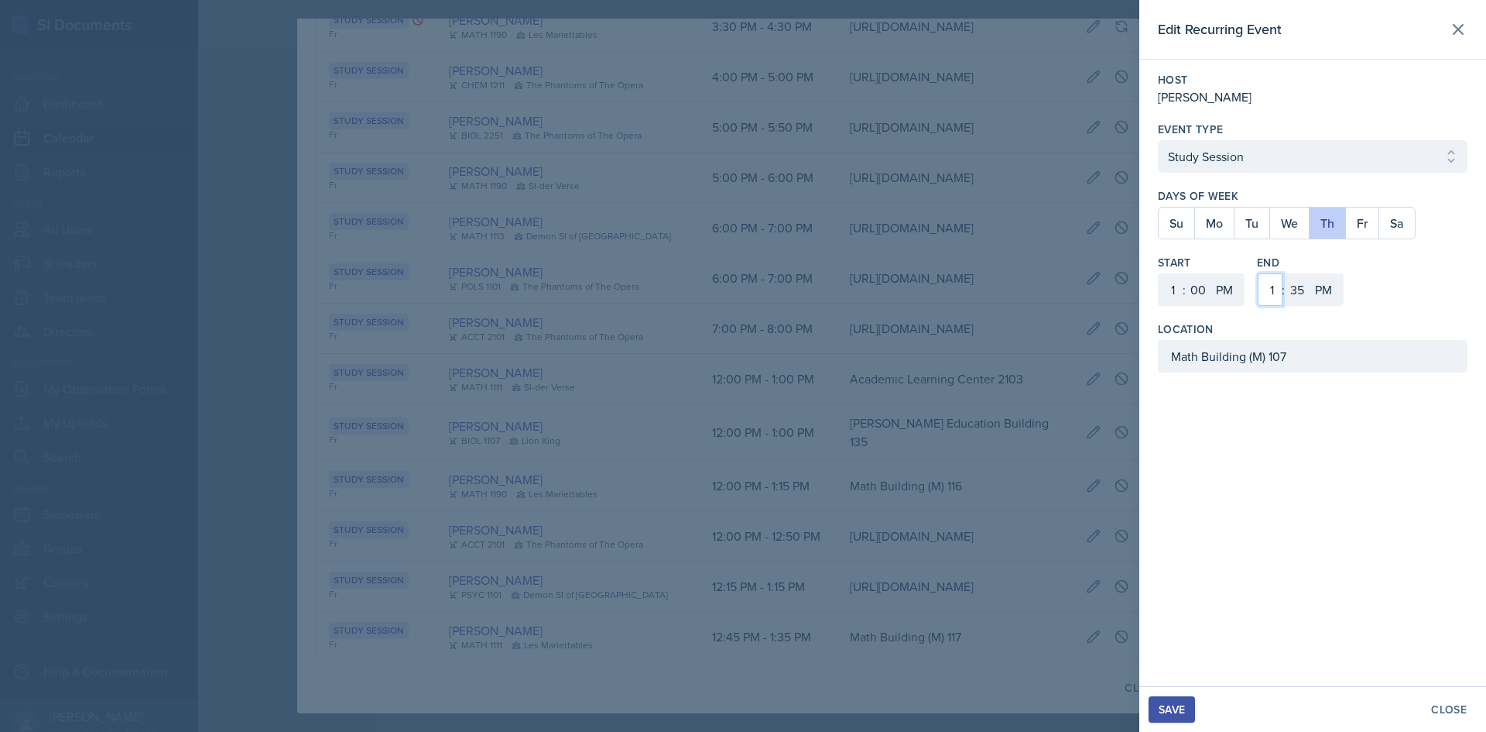
click at [1264, 280] on select "1 2 3 4 5 6 7 8 9 10 11 12" at bounding box center [1270, 289] width 25 height 33
select select "2"
click at [1258, 273] on select "1 2 3 4 5 6 7 8 9 10 11 12" at bounding box center [1270, 289] width 25 height 33
click at [1297, 304] on select "00 05 10 15 20 25 30 35 40 45 50 55" at bounding box center [1297, 289] width 25 height 33
select select "0"
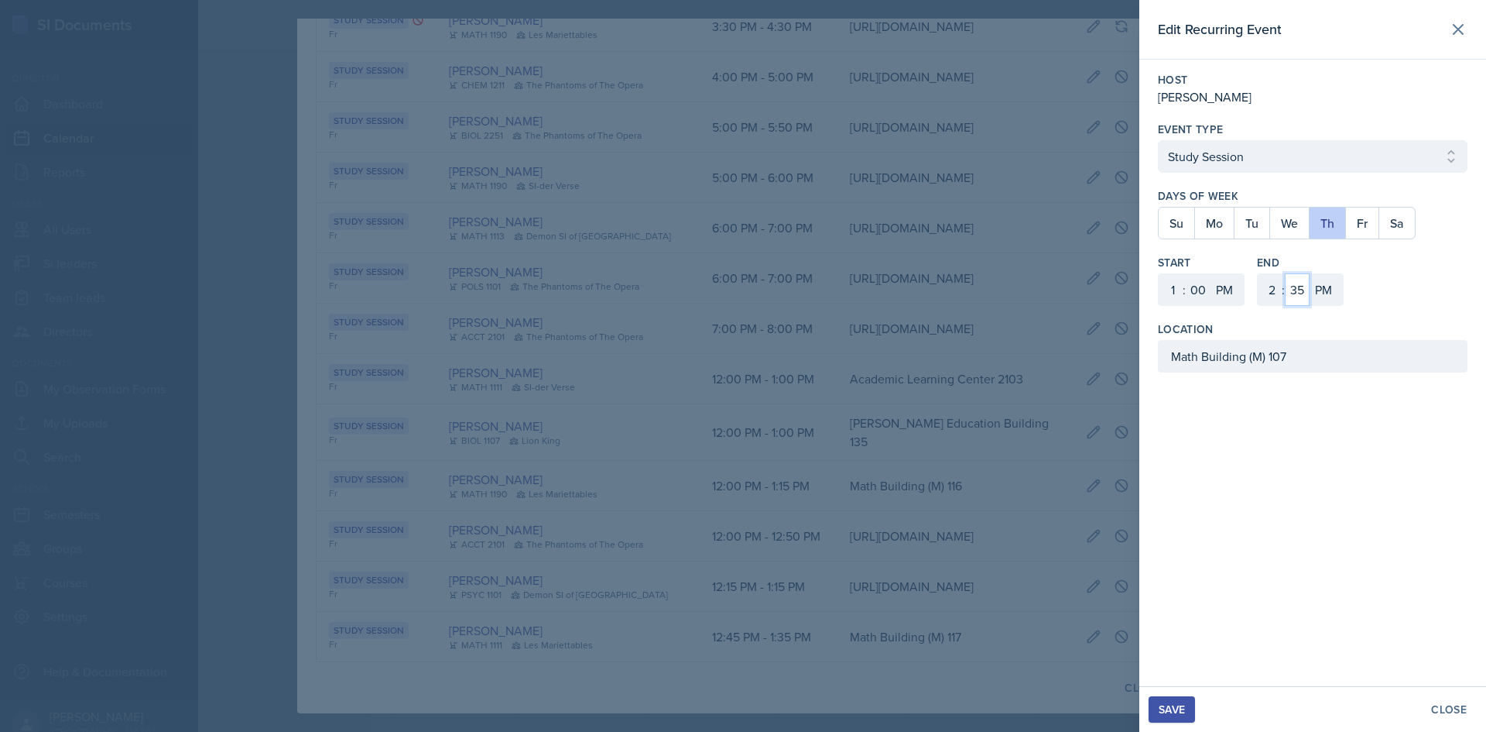
click at [1285, 273] on select "00 05 10 15 20 25 30 35 40 45 50 55" at bounding box center [1297, 289] width 25 height 33
click at [1180, 698] on button "Save" at bounding box center [1172, 709] width 46 height 26
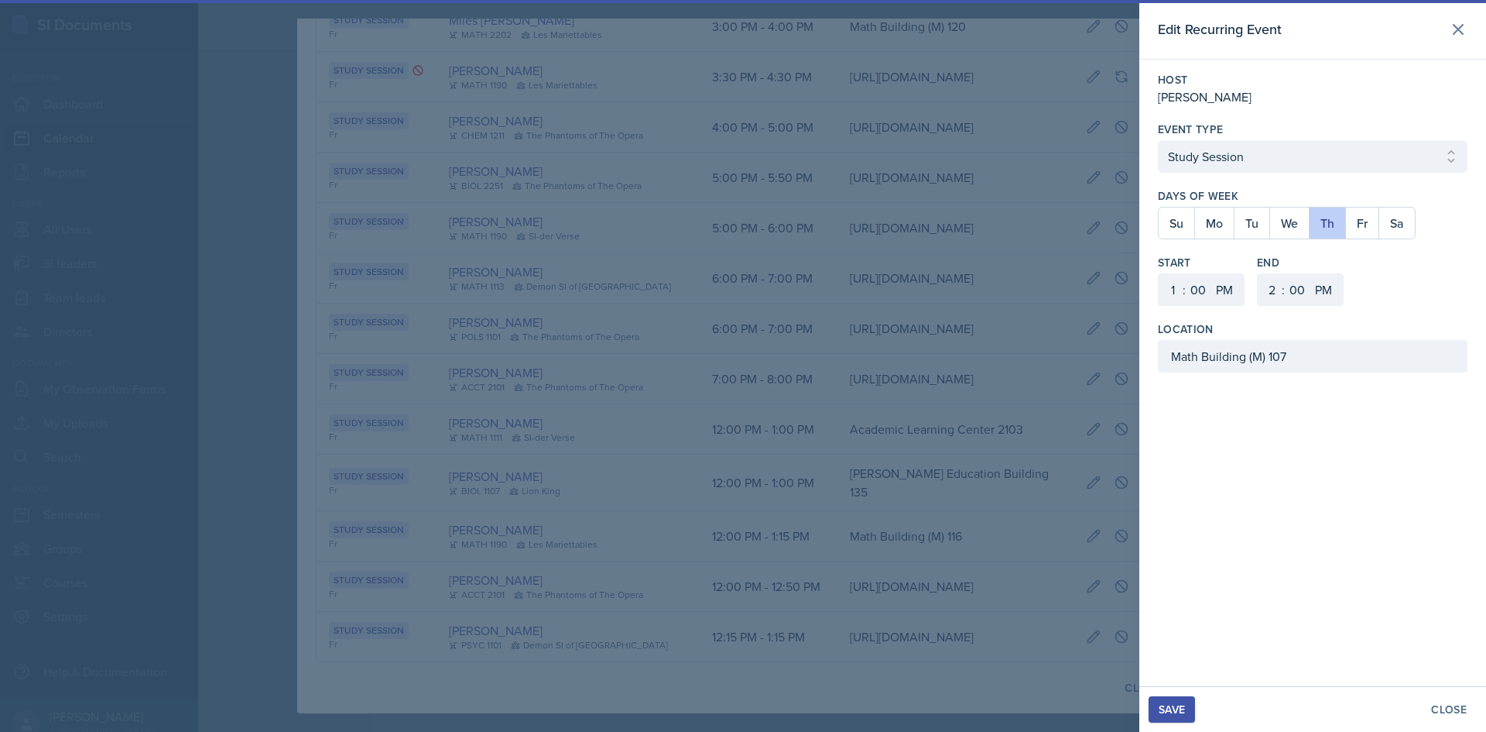
scroll to position [1870, 0]
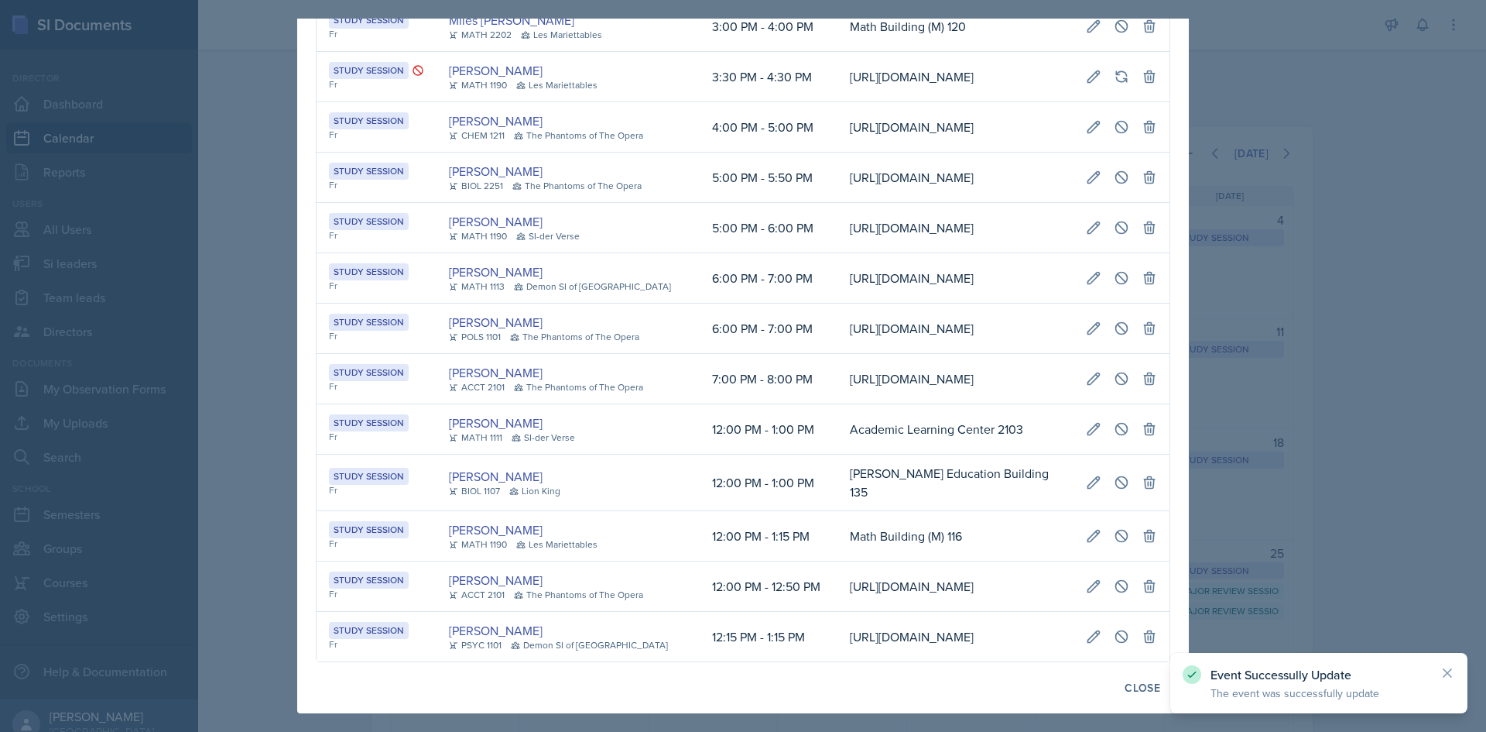
click at [1342, 579] on div at bounding box center [743, 366] width 1486 height 732
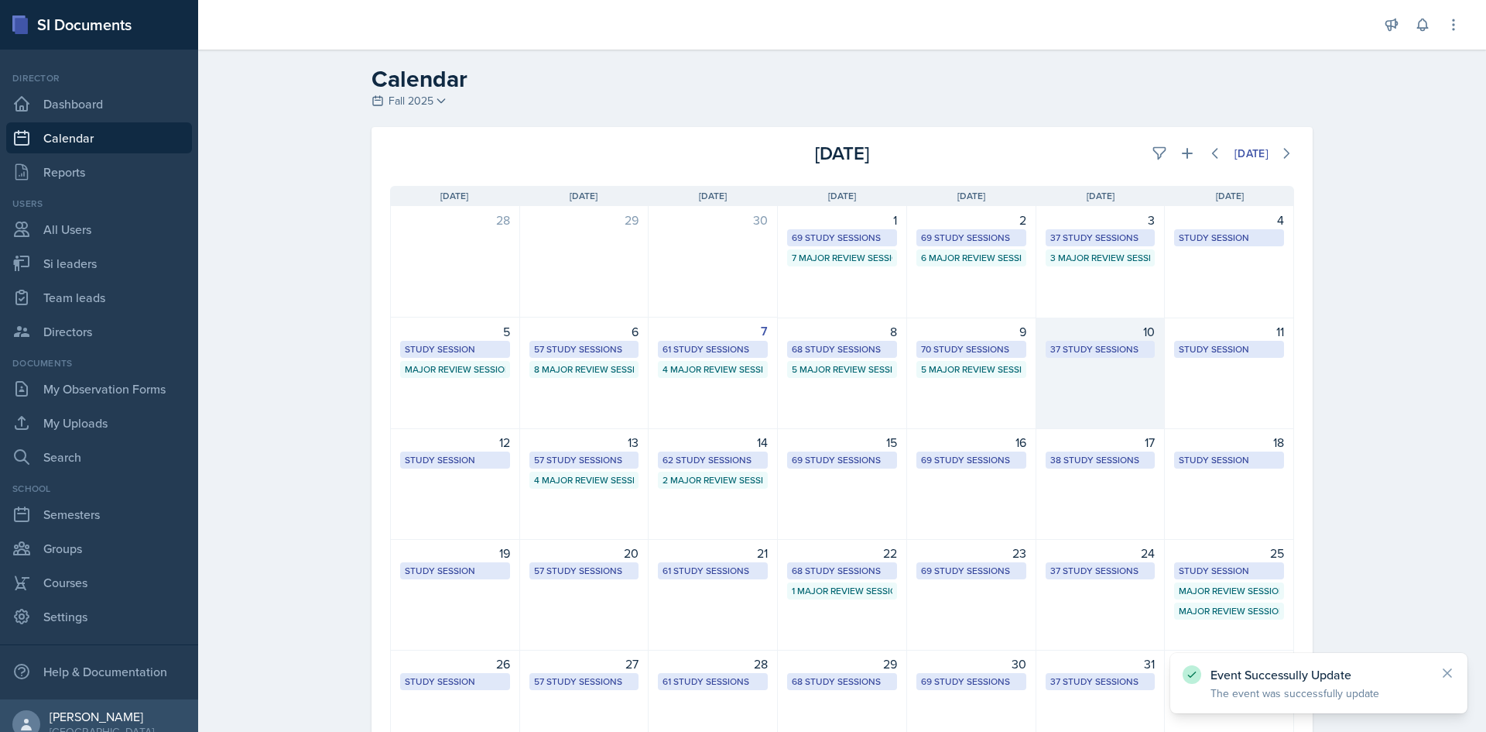
click at [1105, 344] on div "37 Study Sessions" at bounding box center [1101, 349] width 101 height 14
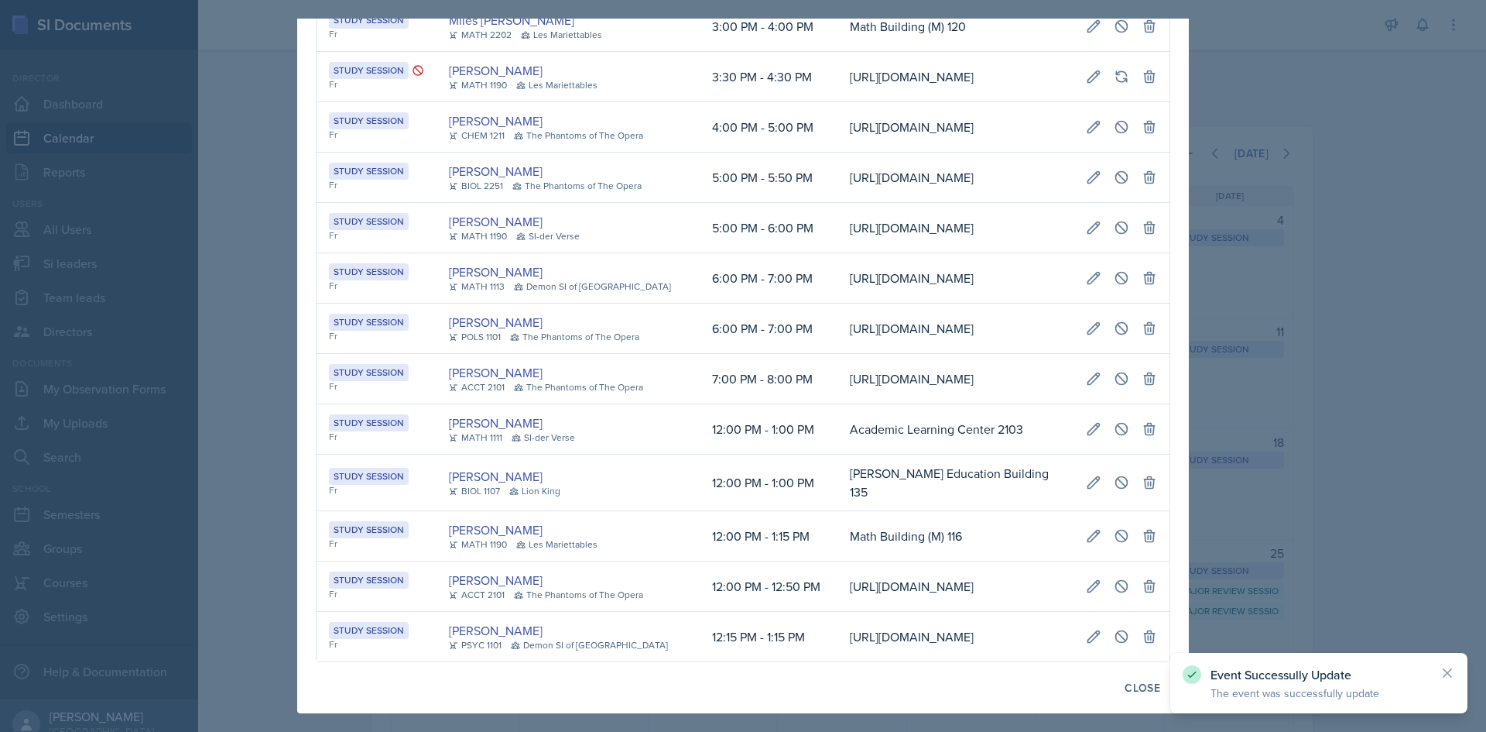
scroll to position [0, 0]
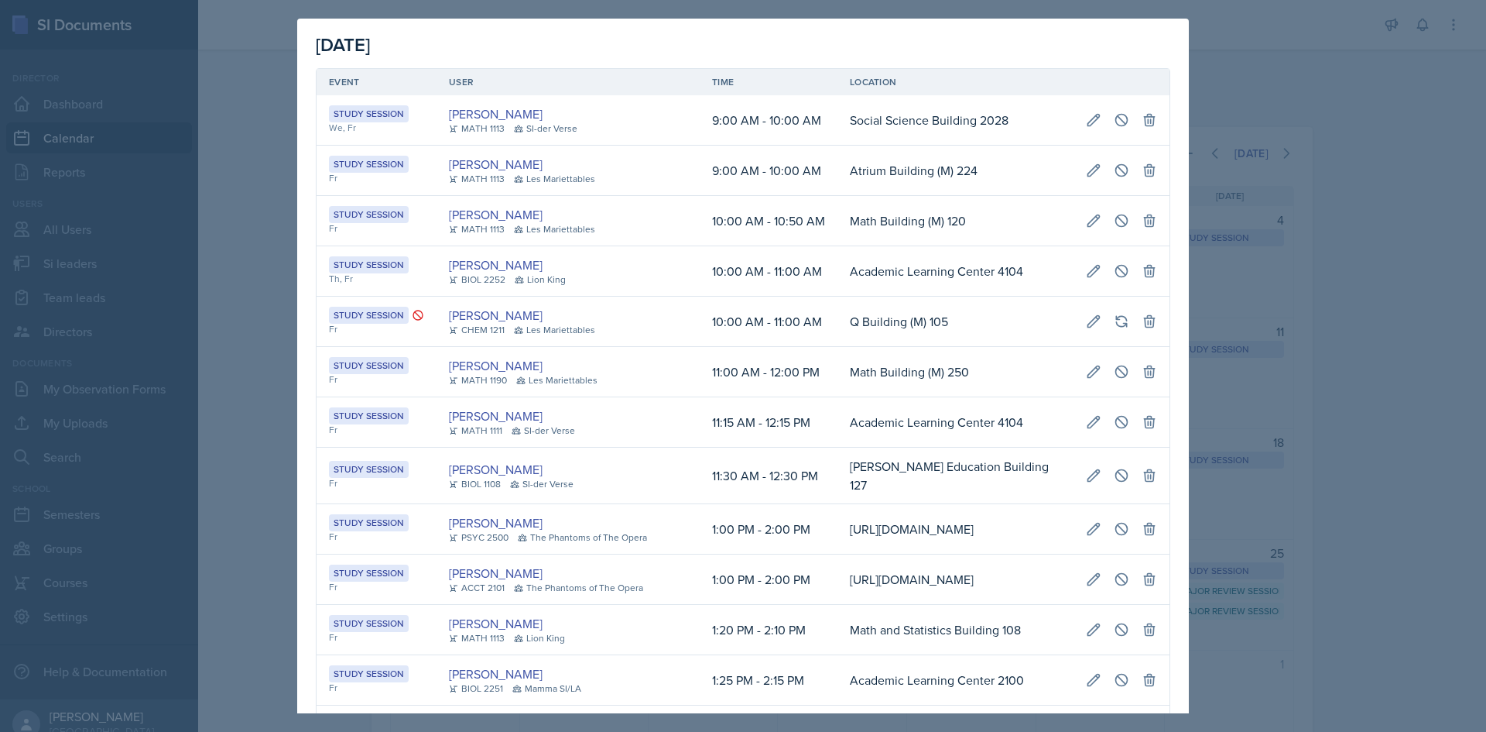
click at [1337, 234] on div at bounding box center [743, 366] width 1486 height 732
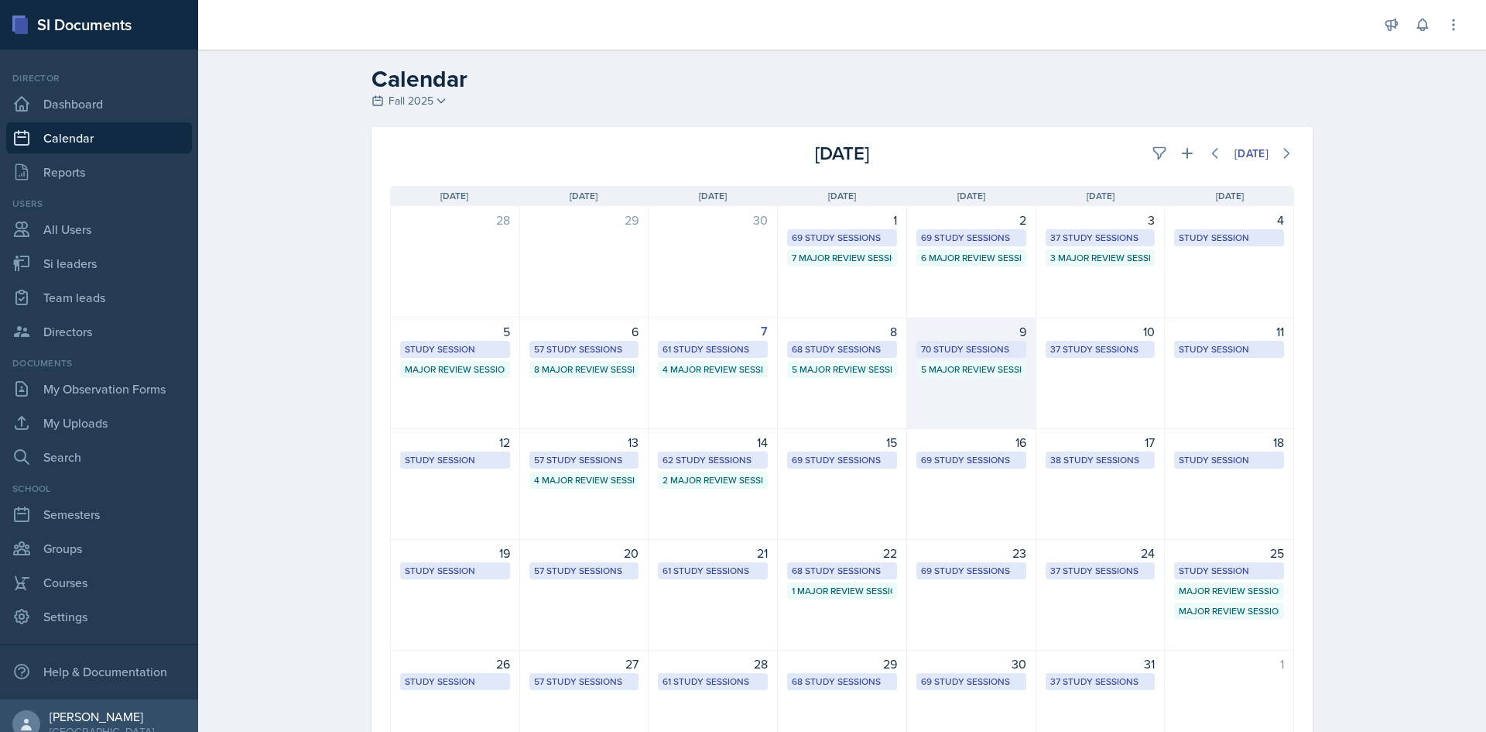
click at [979, 347] on div "70 Study Sessions" at bounding box center [971, 349] width 101 height 14
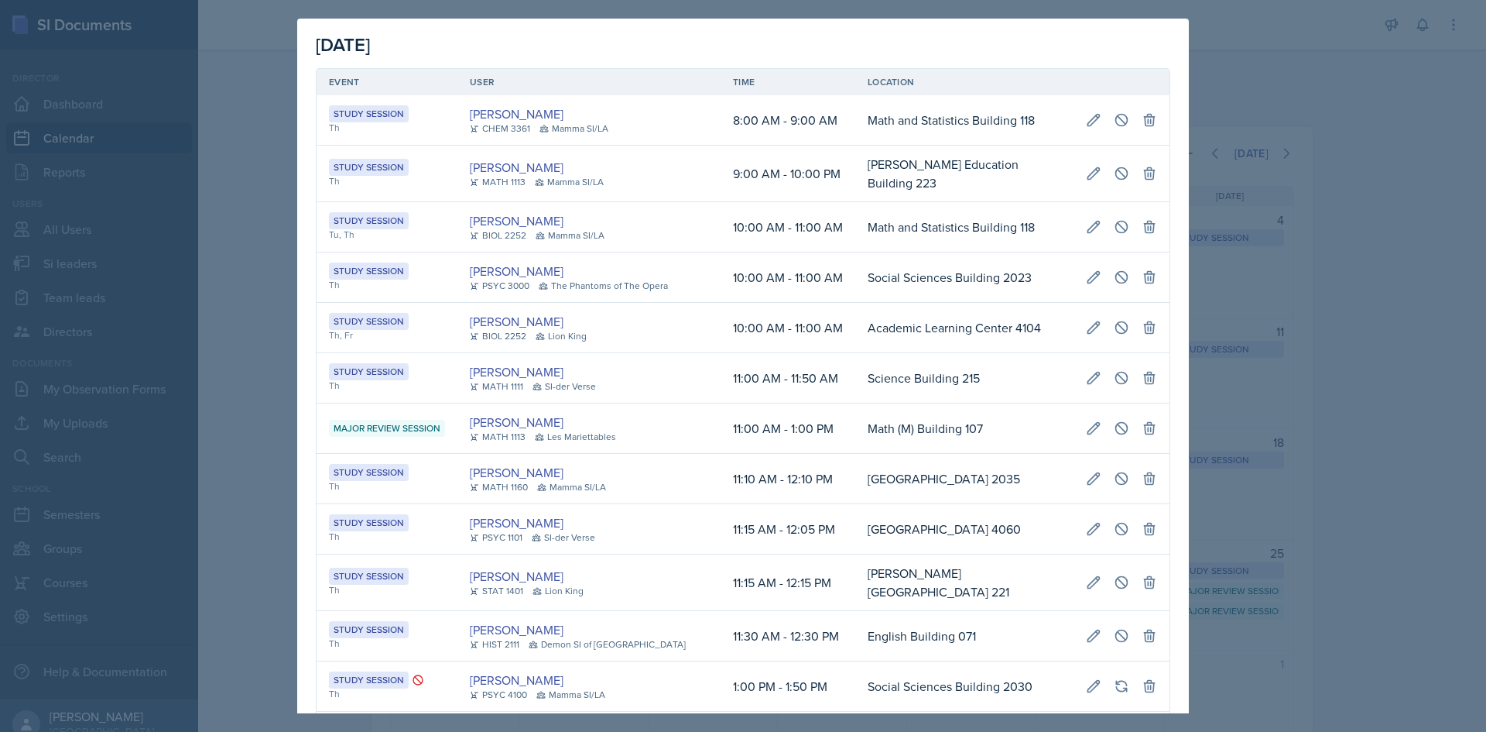
click at [979, 353] on td "Science Building 215" at bounding box center [964, 378] width 218 height 50
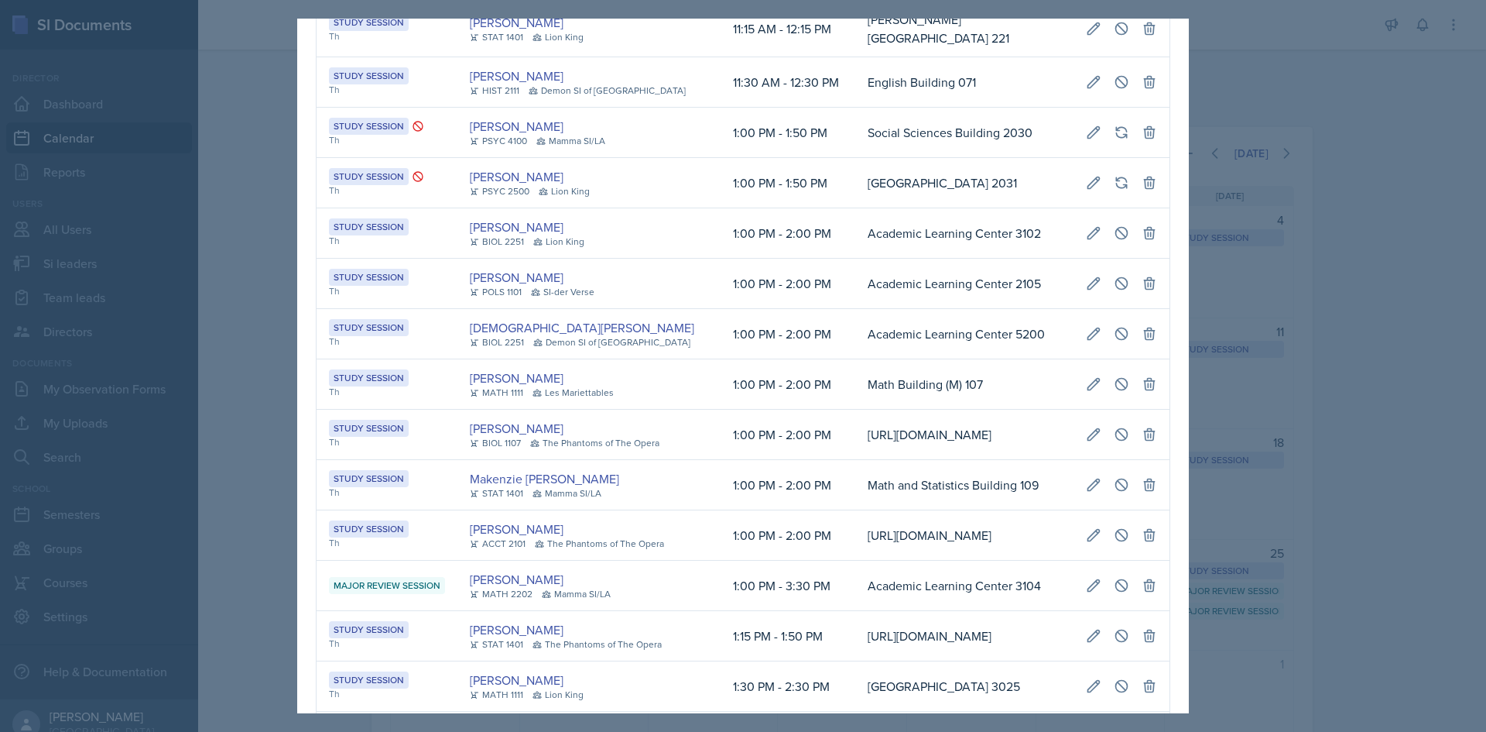
click at [1298, 190] on div at bounding box center [743, 366] width 1486 height 732
